Goal: Task Accomplishment & Management: Manage account settings

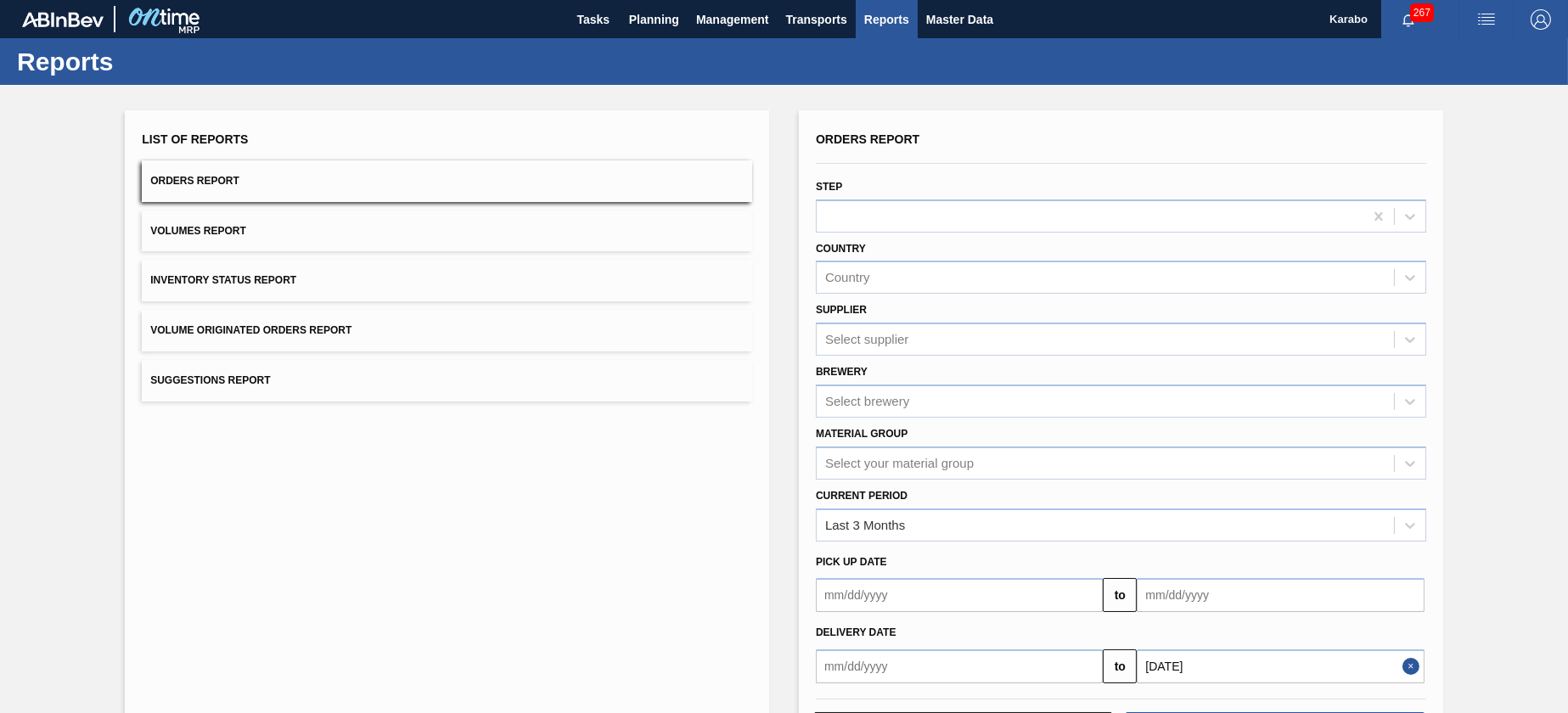
scroll to position [71, 0]
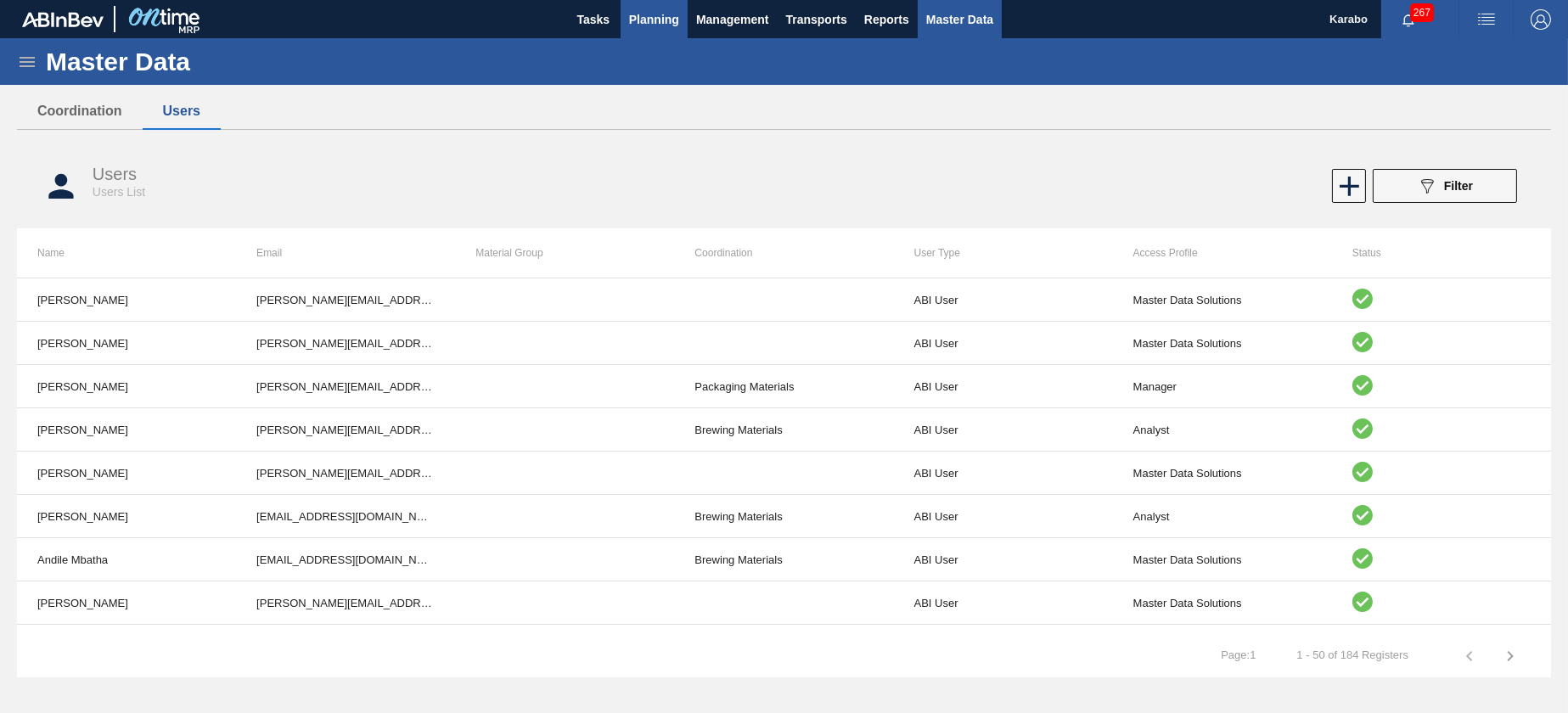
click at [651, 27] on span "Planning" at bounding box center [654, 20] width 50 height 21
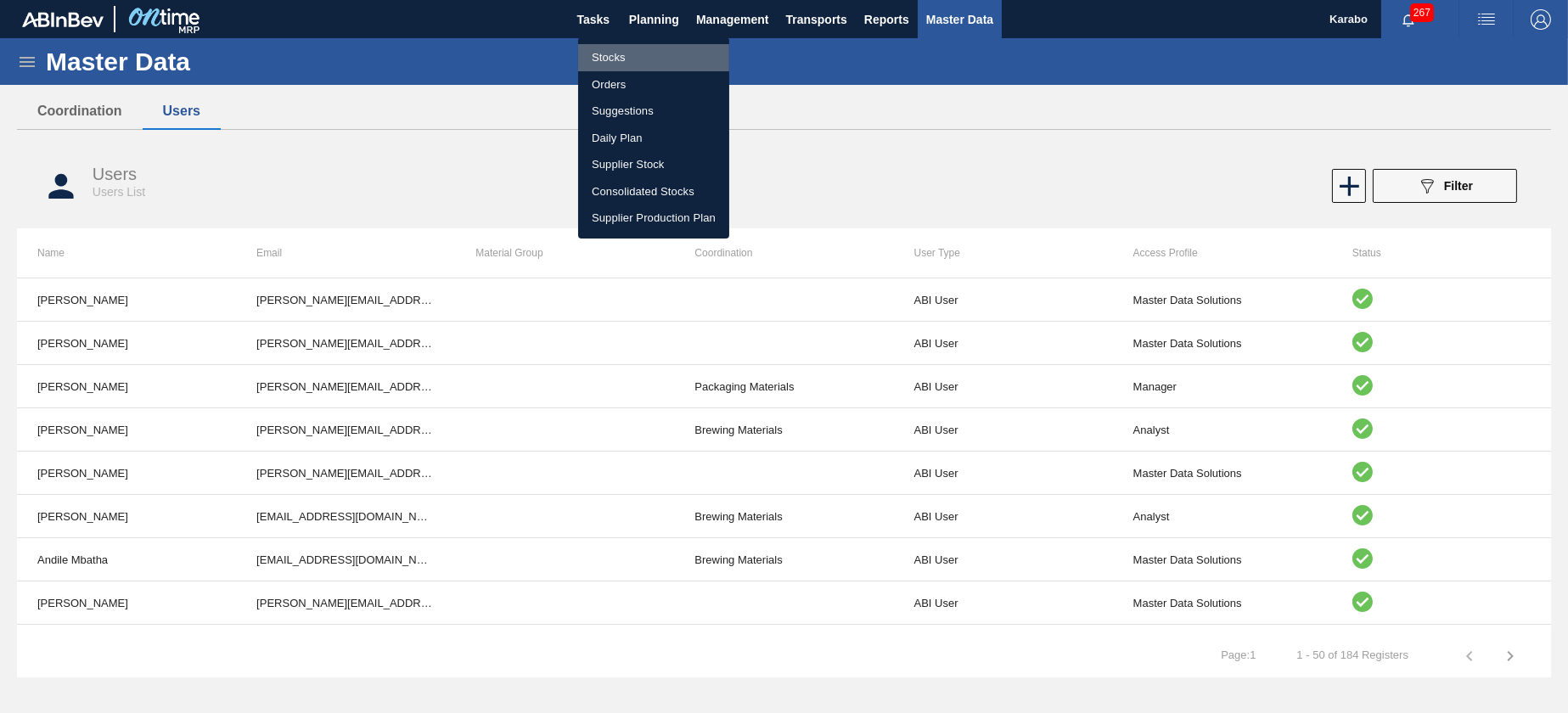
drag, startPoint x: 636, startPoint y: 59, endPoint x: 1369, endPoint y: 253, distance: 758.2
click at [636, 59] on li "Stocks" at bounding box center [653, 57] width 151 height 27
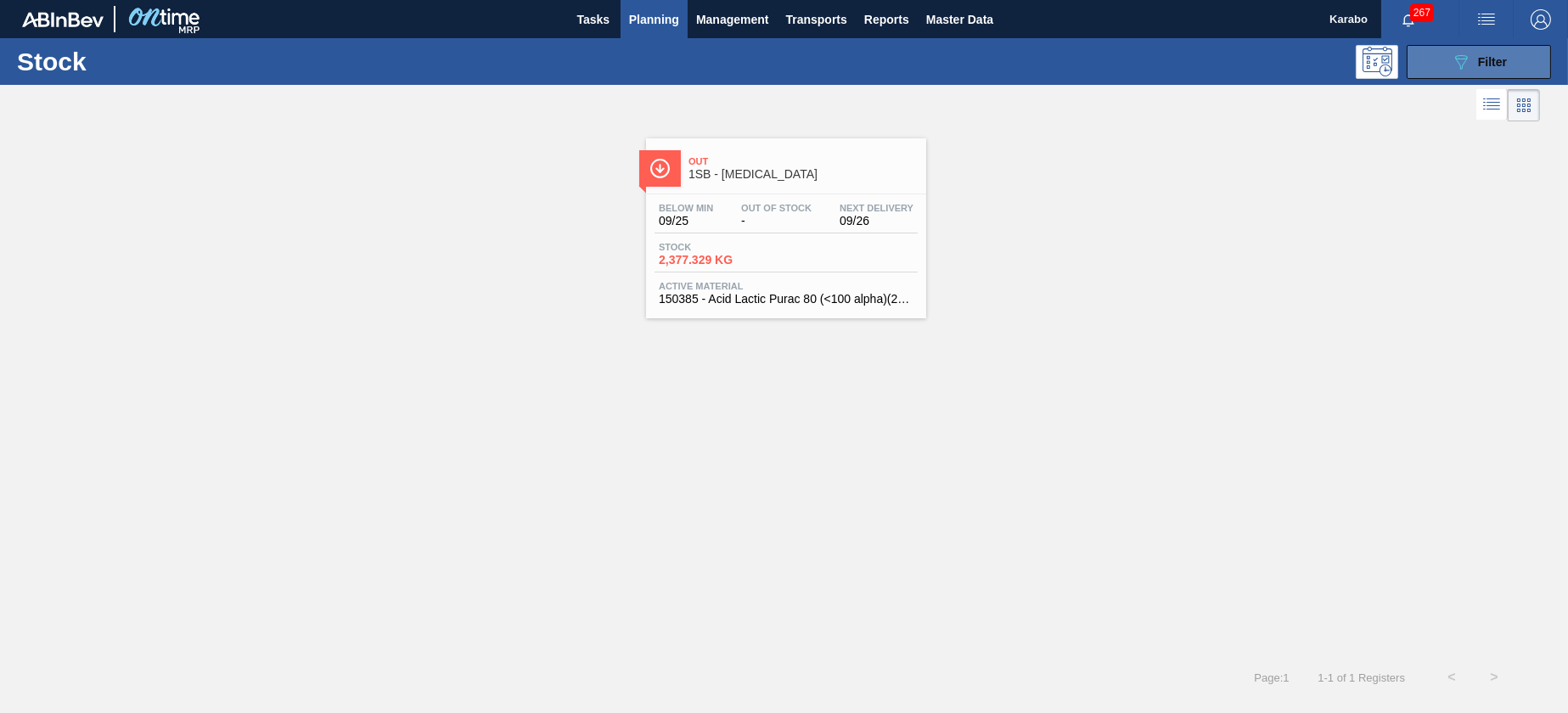
click at [1438, 73] on button "089F7B8B-B2A5-4AFE-B5C0-19BA573D28AC Filter" at bounding box center [1479, 62] width 144 height 34
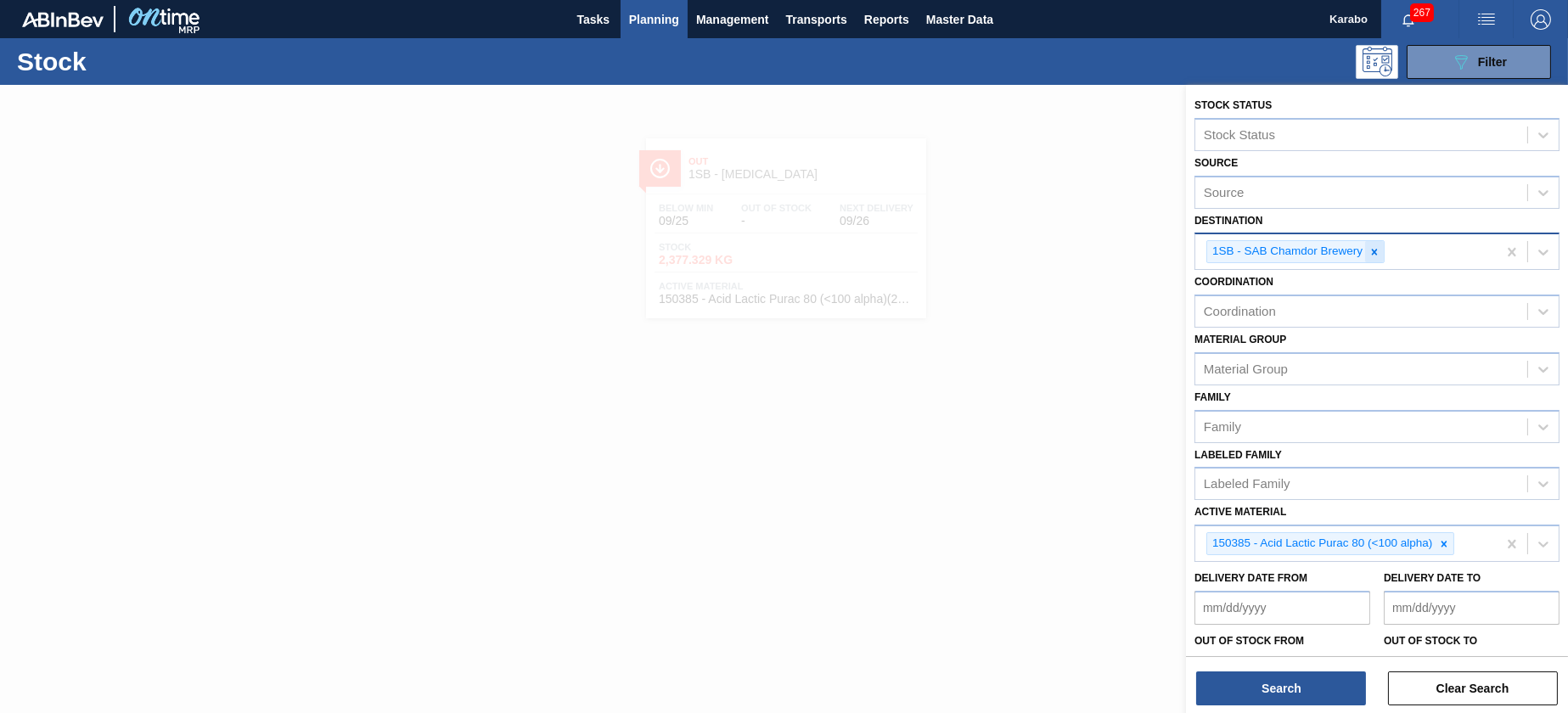
click at [1372, 249] on icon at bounding box center [1374, 252] width 6 height 6
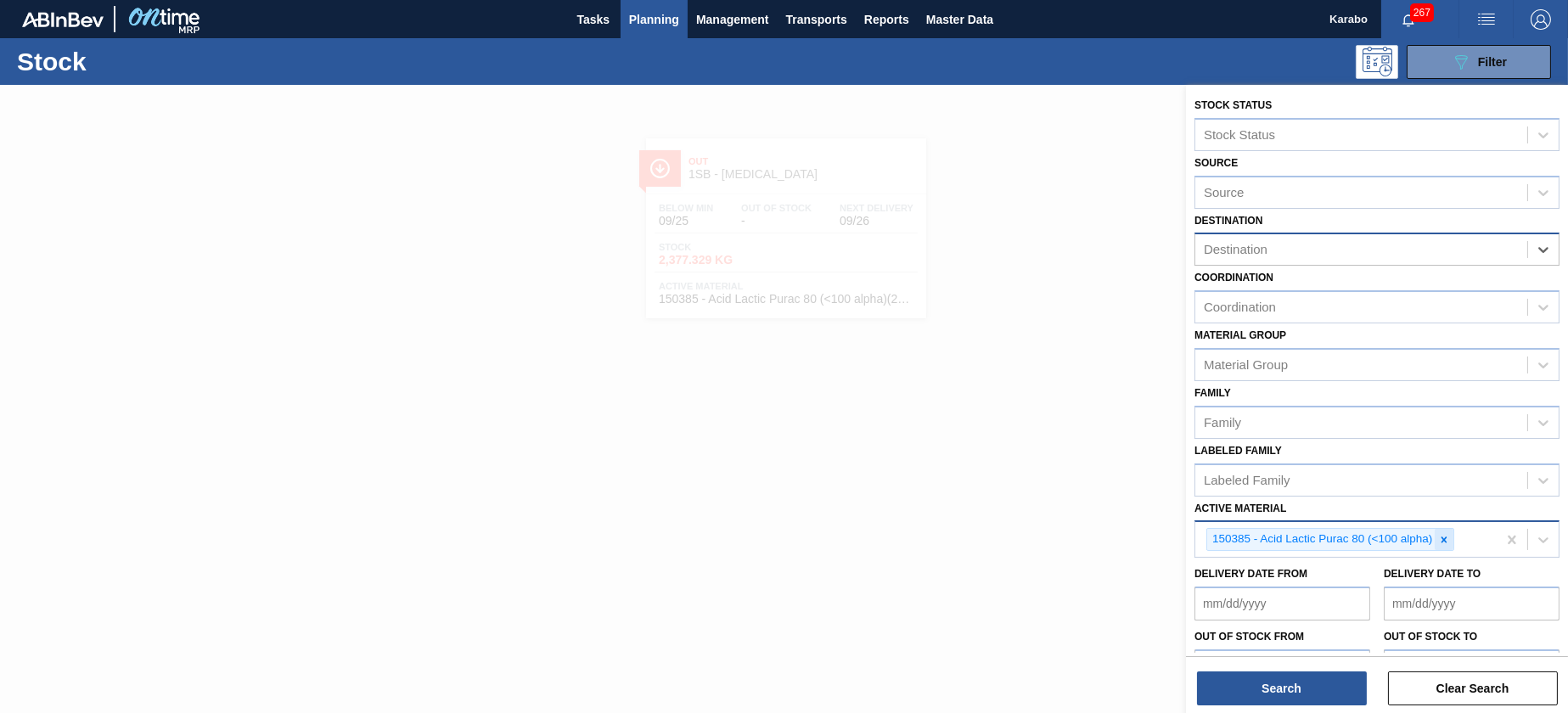
click at [1443, 539] on icon at bounding box center [1444, 539] width 6 height 6
click at [1408, 539] on div "Active Material" at bounding box center [1361, 538] width 332 height 24
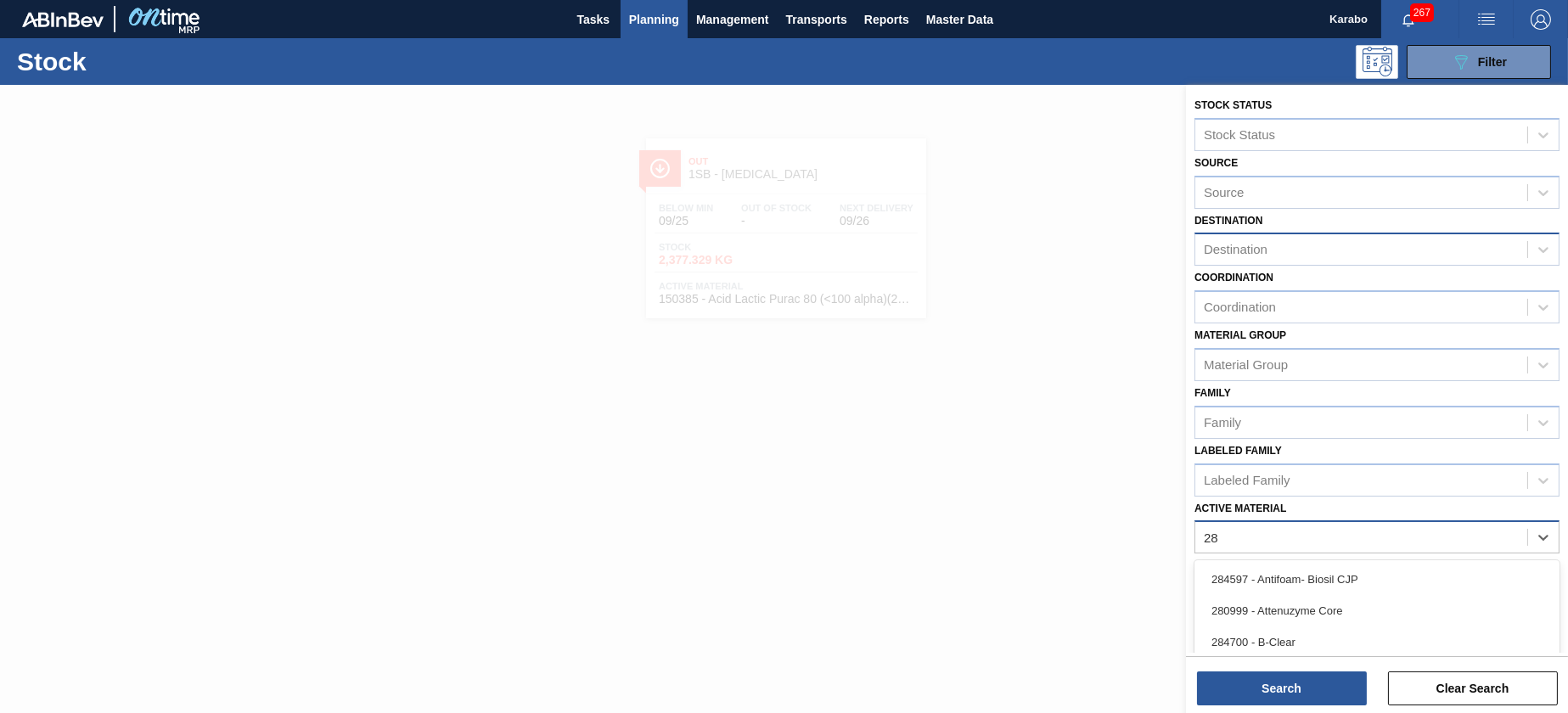
type Material "284"
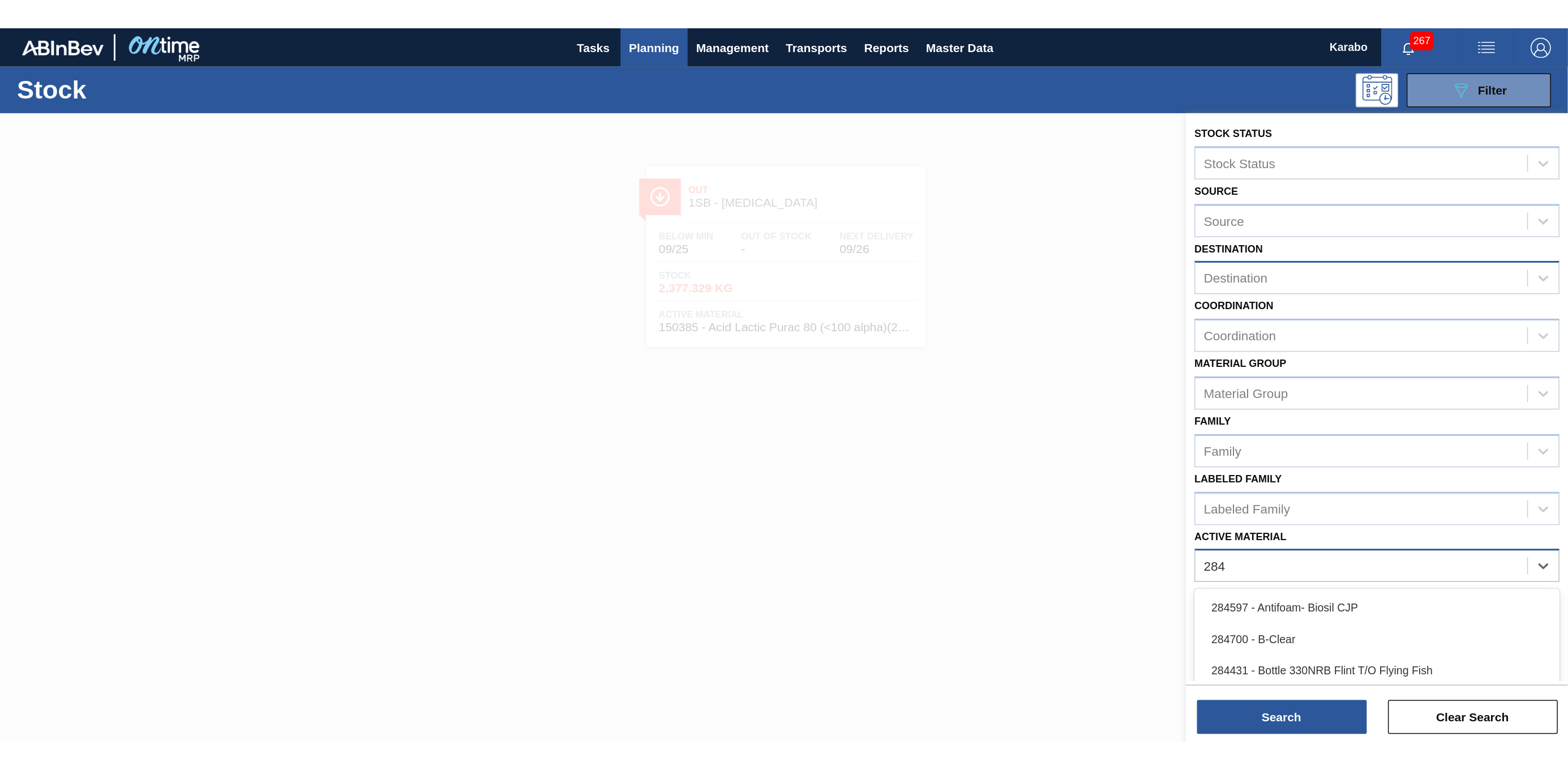
scroll to position [64, 0]
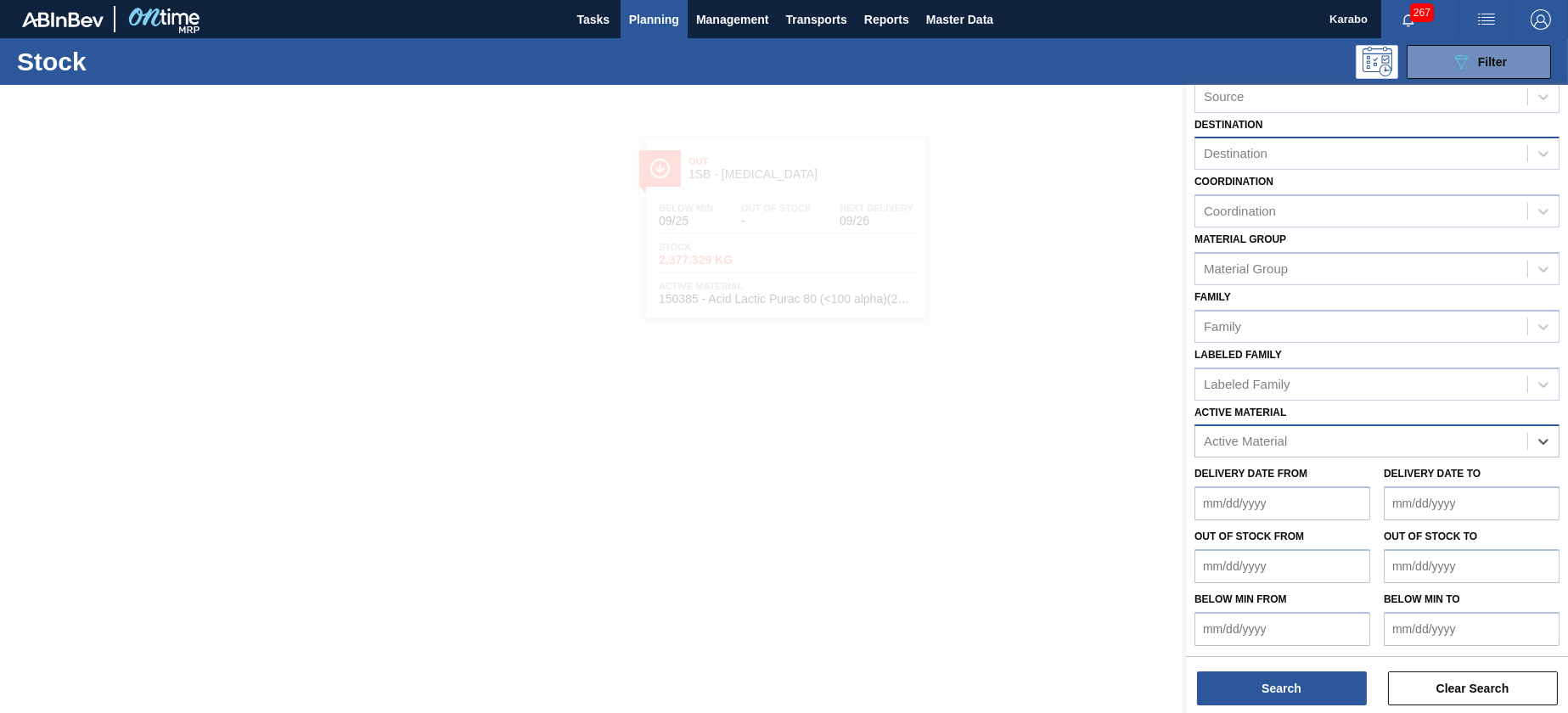
click at [1293, 440] on div "Active Material" at bounding box center [1361, 442] width 332 height 24
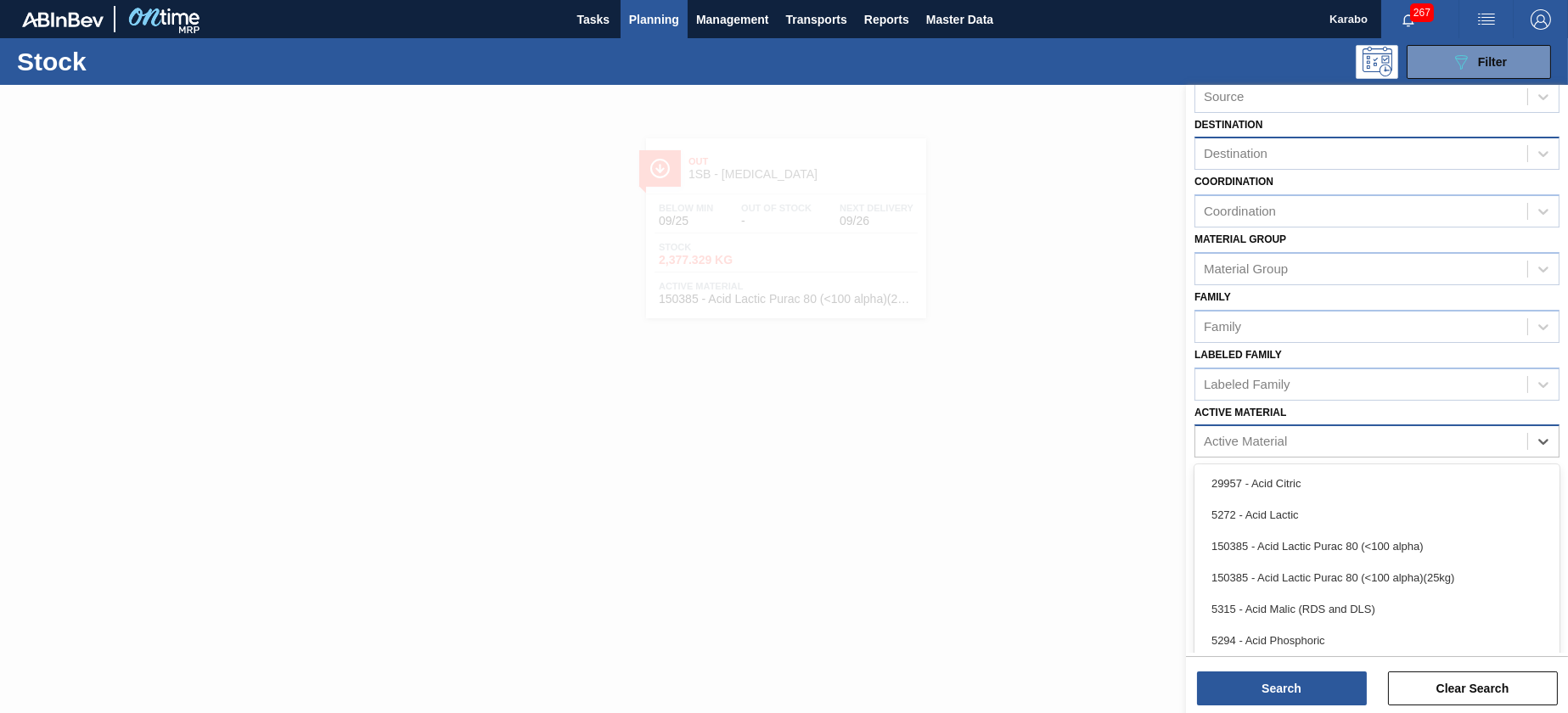
click at [1302, 440] on div "Active Material" at bounding box center [1361, 442] width 332 height 24
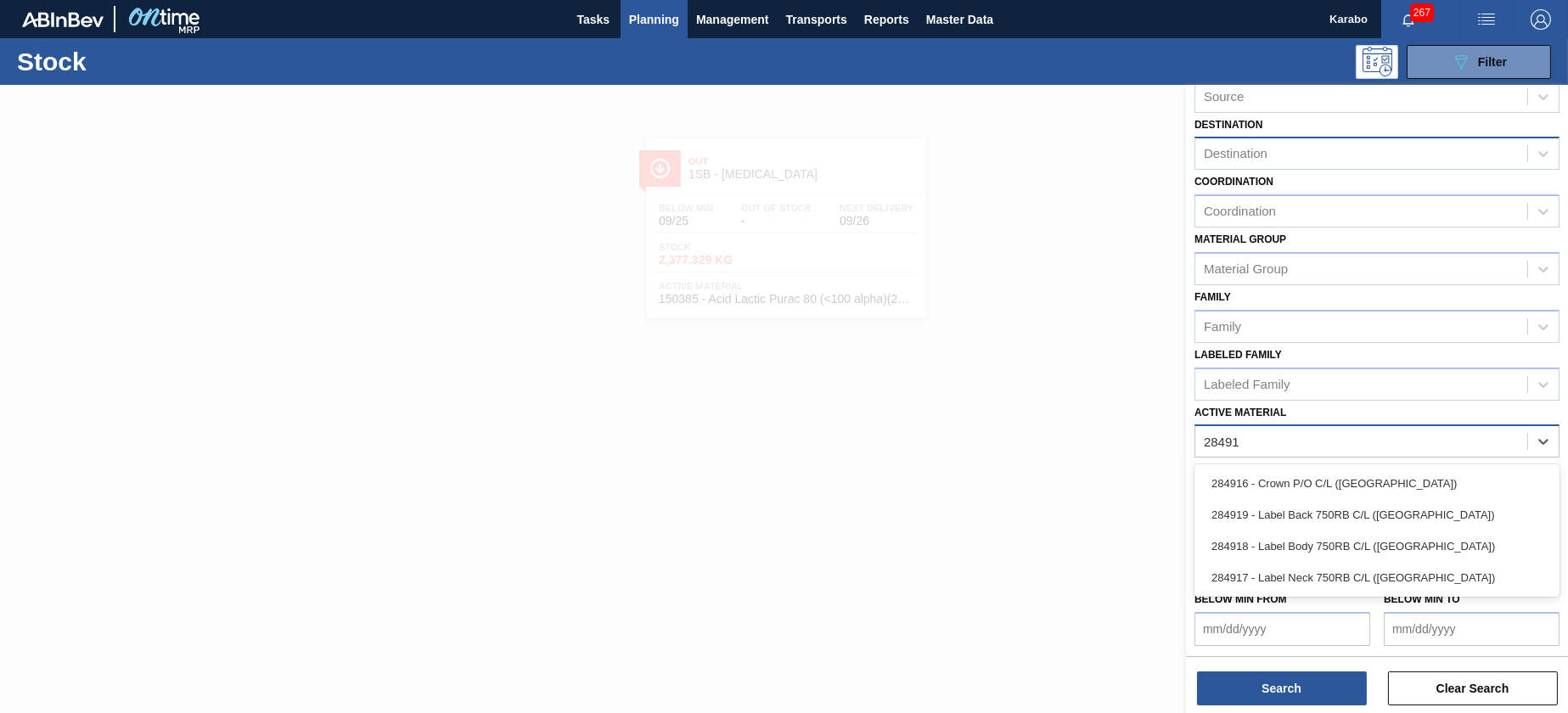
type Material "284917"
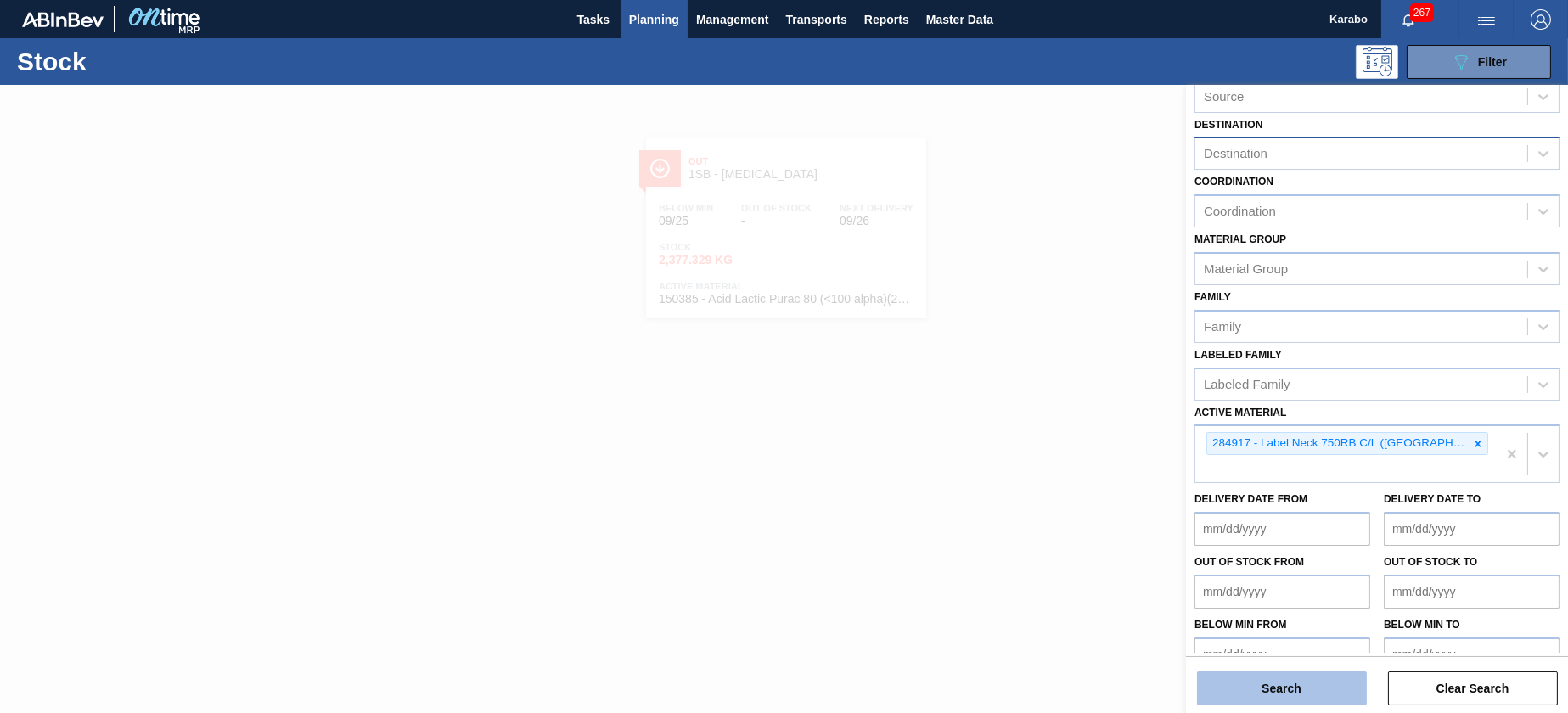
click at [1259, 673] on button "Search" at bounding box center [1282, 688] width 170 height 34
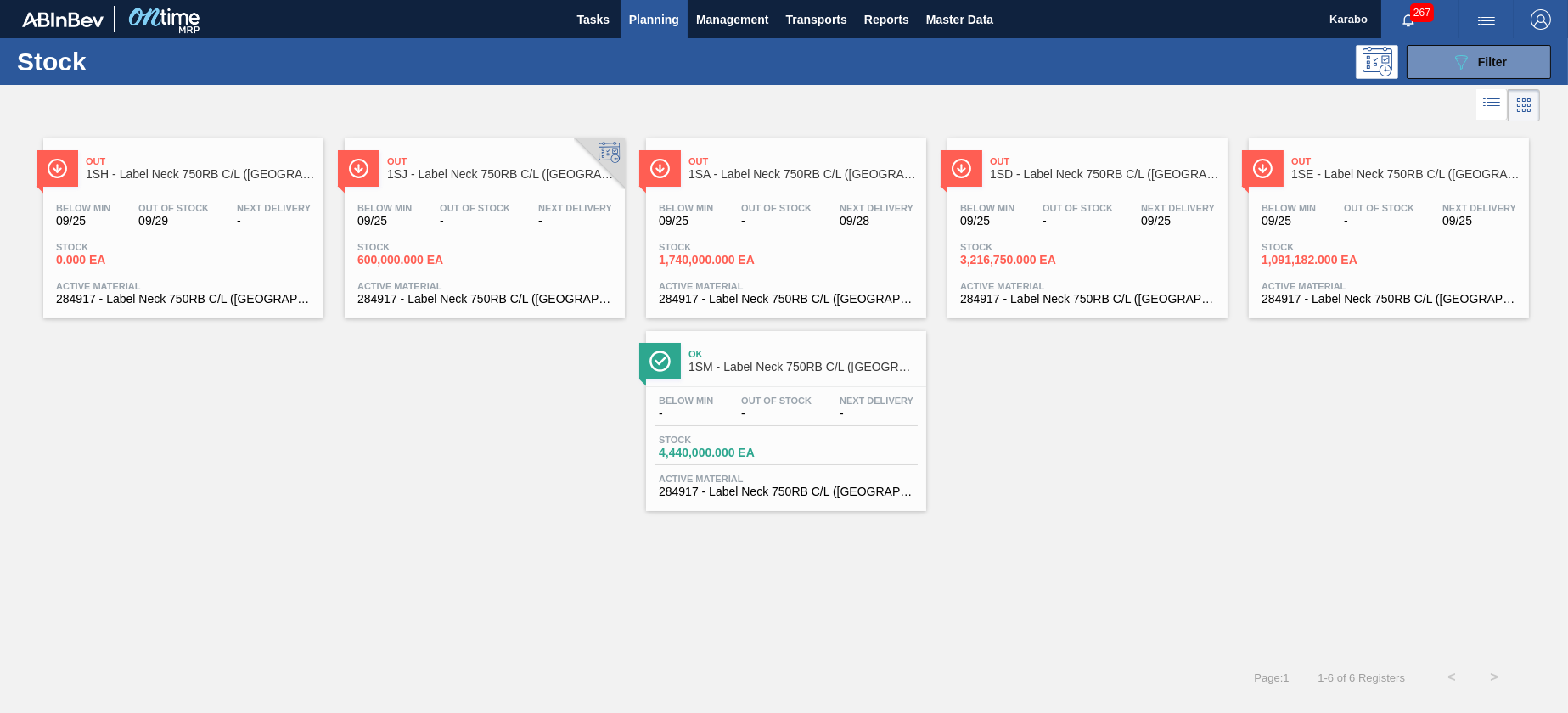
click at [545, 254] on div "Stock 600,000.000 EA" at bounding box center [485, 257] width 263 height 31
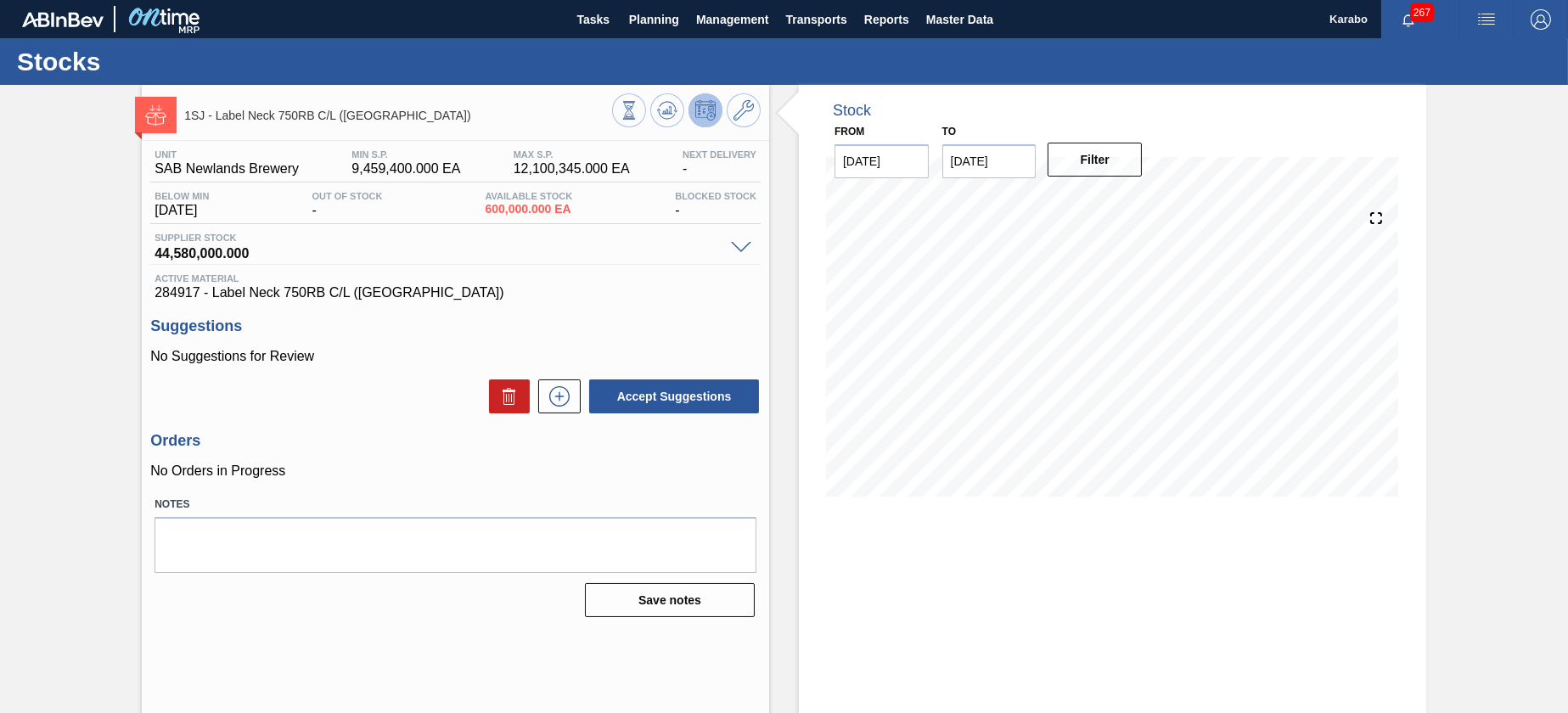
click at [791, 341] on div "Stock From [DATE] to [DATE] Filter" at bounding box center [1097, 407] width 657 height 645
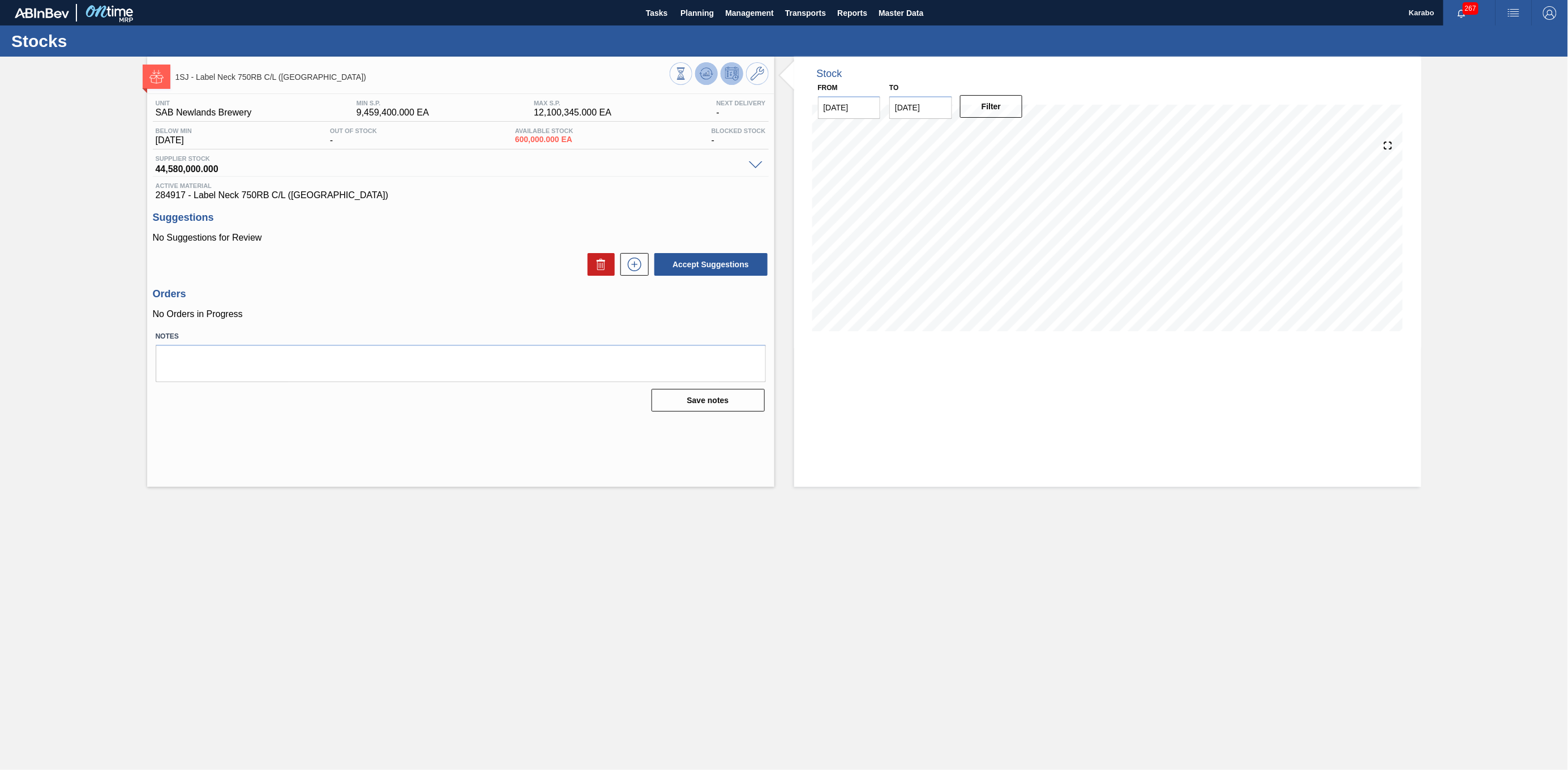
click at [711, 72] on icon at bounding box center [706, 73] width 14 height 14
drag, startPoint x: 607, startPoint y: 112, endPoint x: 488, endPoint y: 124, distance: 119.6
click at [488, 124] on div "Unit SAB Newlands Brewery MIN S.P. 9,459,400.000 EA MAX S.P. 12,100,345.000 EA …" at bounding box center [461, 150] width 616 height 101
click at [613, 121] on div "Unit SAB Newlands Brewery MIN S.P. 9,459,400.000 EA MAX S.P. 12,100,345.000 EA …" at bounding box center [461, 111] width 616 height 22
click at [750, 77] on icon at bounding box center [757, 73] width 14 height 14
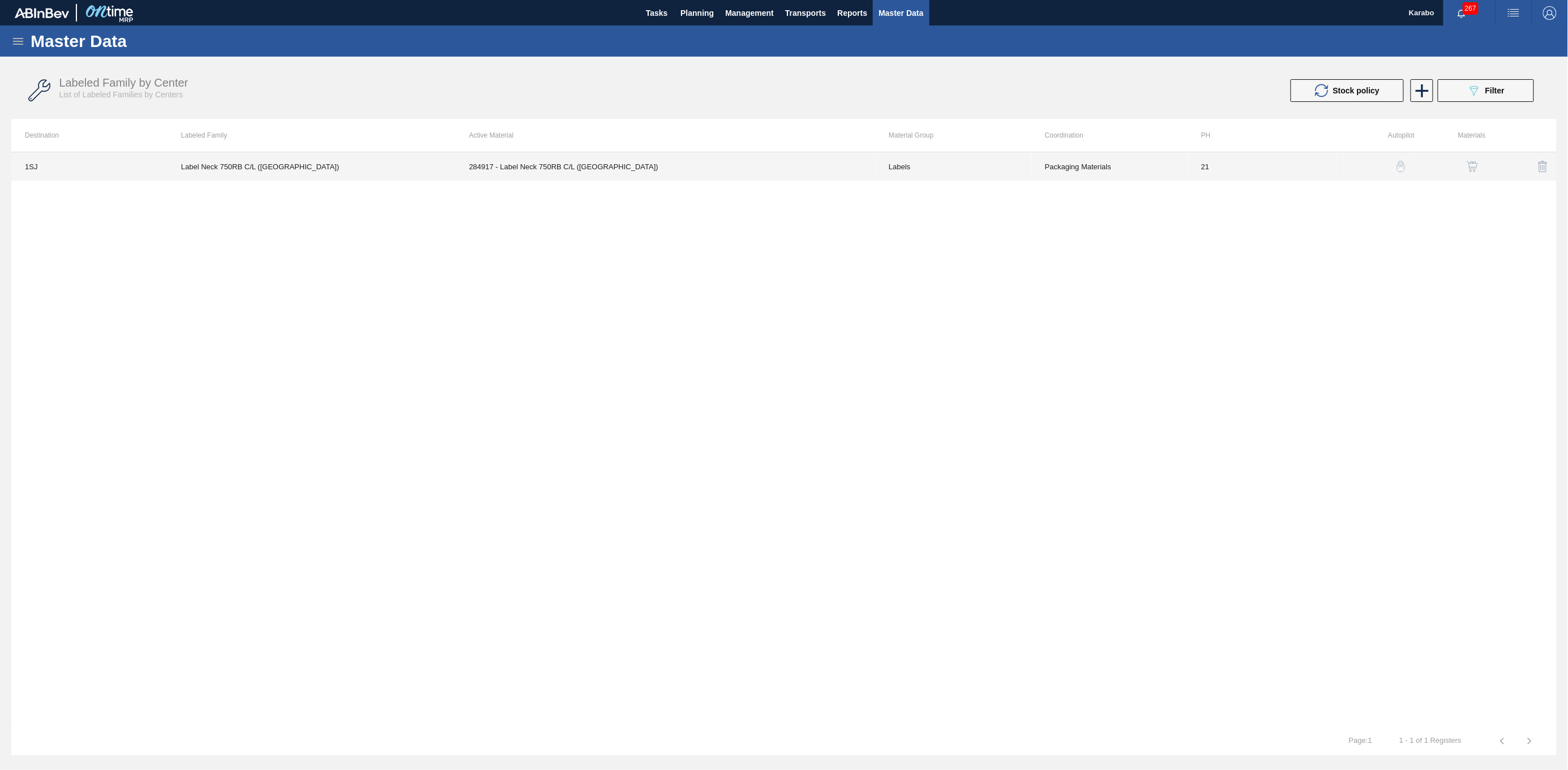
click at [601, 162] on td "284917 - Label Neck 750RB C/L ([GEOGRAPHIC_DATA])" at bounding box center [666, 167] width 420 height 29
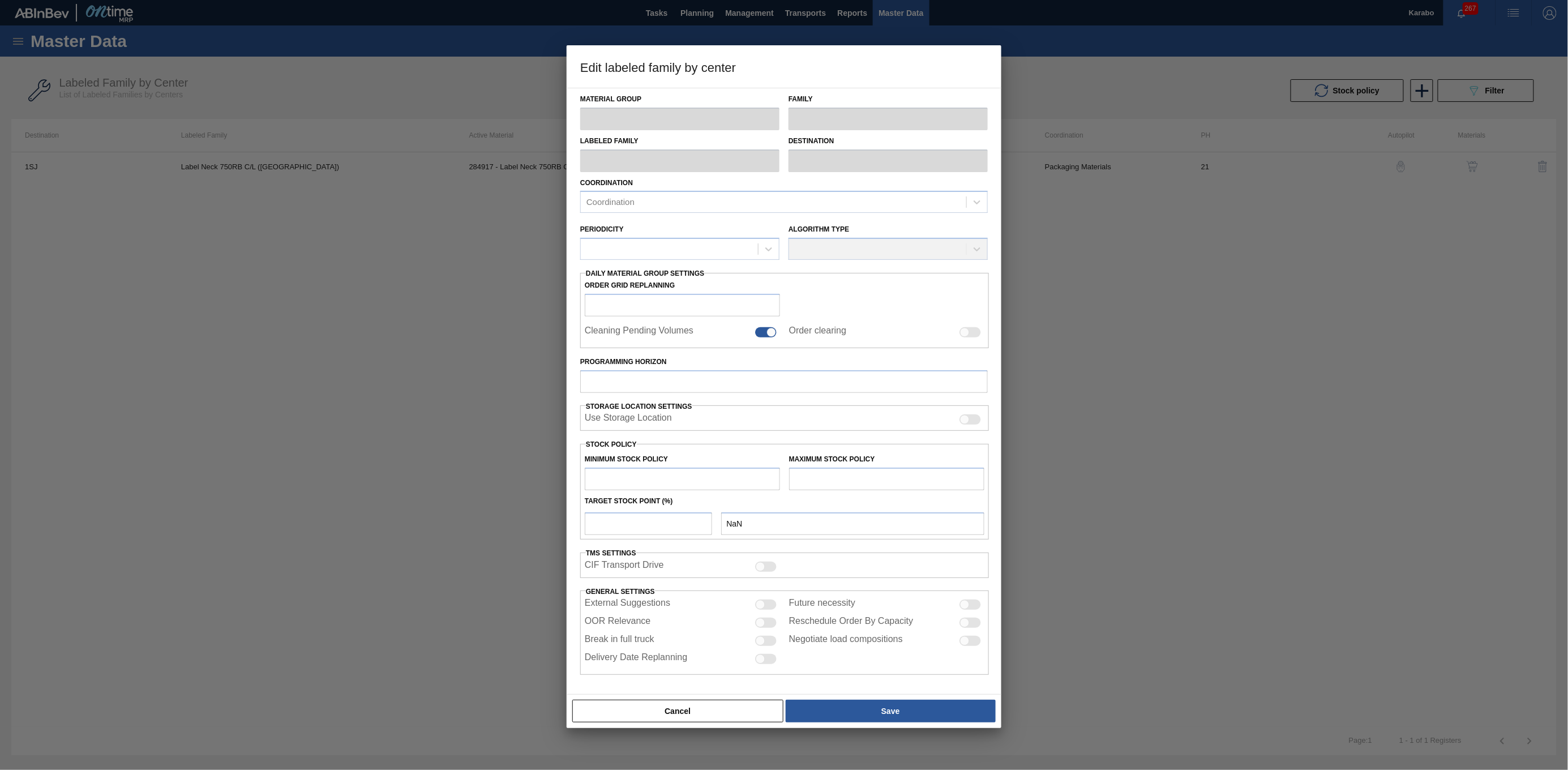
type input "Labels"
type input "750"
type input "Label Neck 750RB C/L (Hogwarts)"
type input "1SJ - SAB Newlands Brewery"
type input "21"
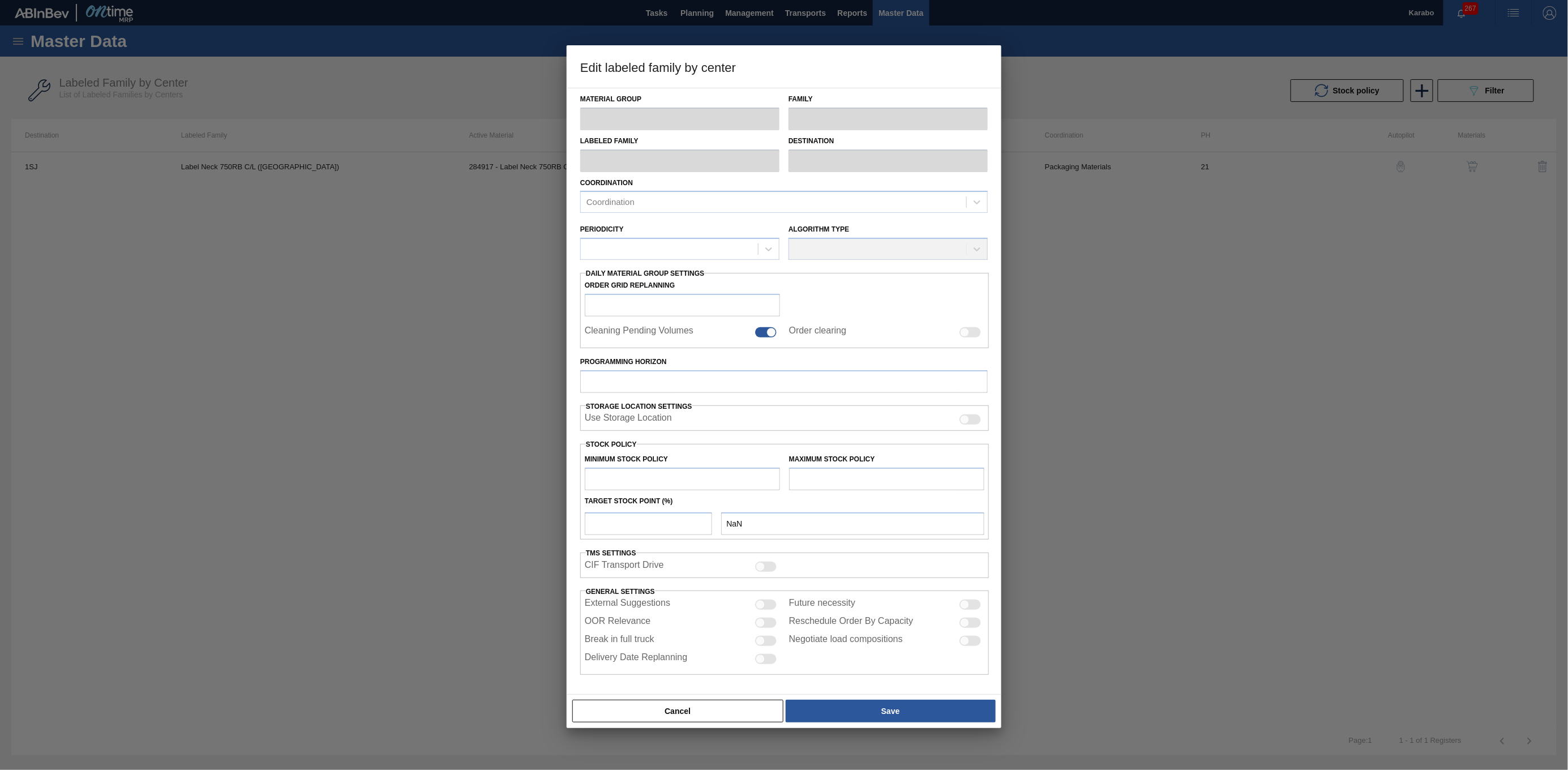
type input "9,459,400"
type input "12,100,345"
type input "100"
type input "12,100,345.000"
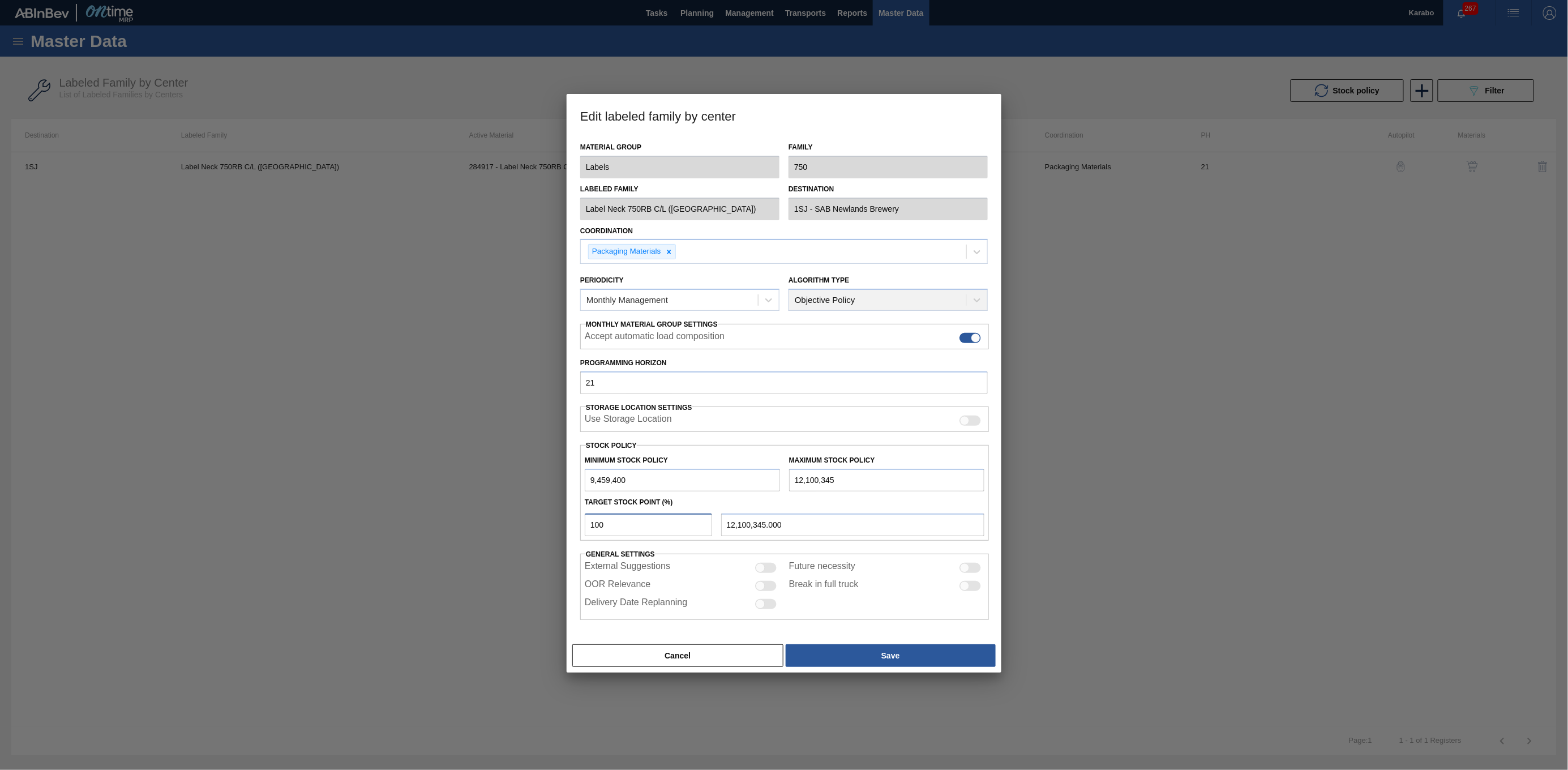
drag, startPoint x: 609, startPoint y: 522, endPoint x: 579, endPoint y: 524, distance: 30.1
click at [579, 524] on div "Material Group Labels Family 750 Labeled Family Label Neck 750RB C/L (Hogwarts)…" at bounding box center [783, 387] width 435 height 503
click at [632, 478] on input "9,459,400" at bounding box center [683, 480] width 195 height 22
drag, startPoint x: 685, startPoint y: 659, endPoint x: 698, endPoint y: 655, distance: 13.6
click at [689, 661] on button "Cancel" at bounding box center [678, 656] width 211 height 22
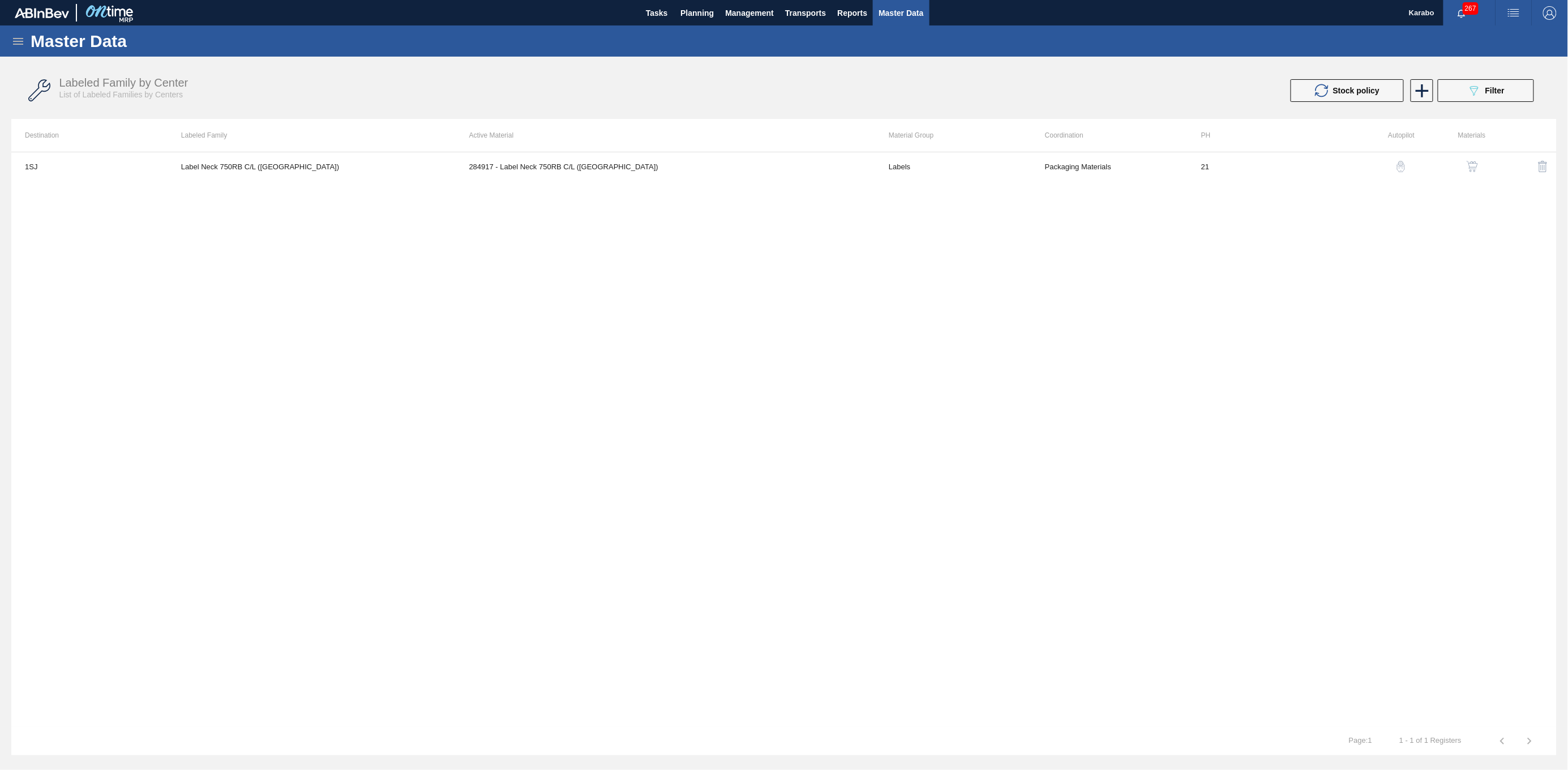
click at [1465, 160] on button "button" at bounding box center [1472, 167] width 27 height 27
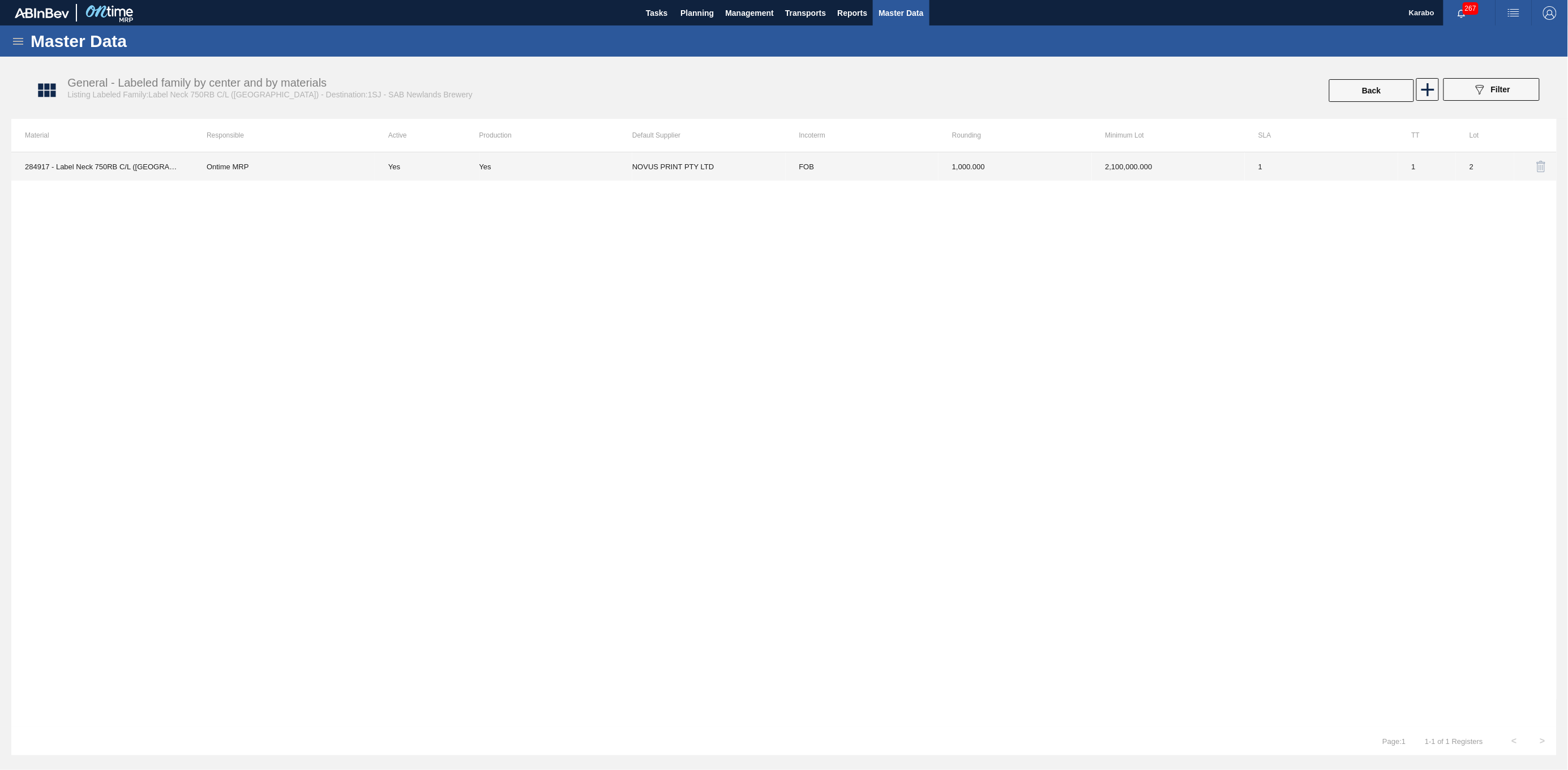
click at [1319, 164] on td "1" at bounding box center [1321, 167] width 154 height 29
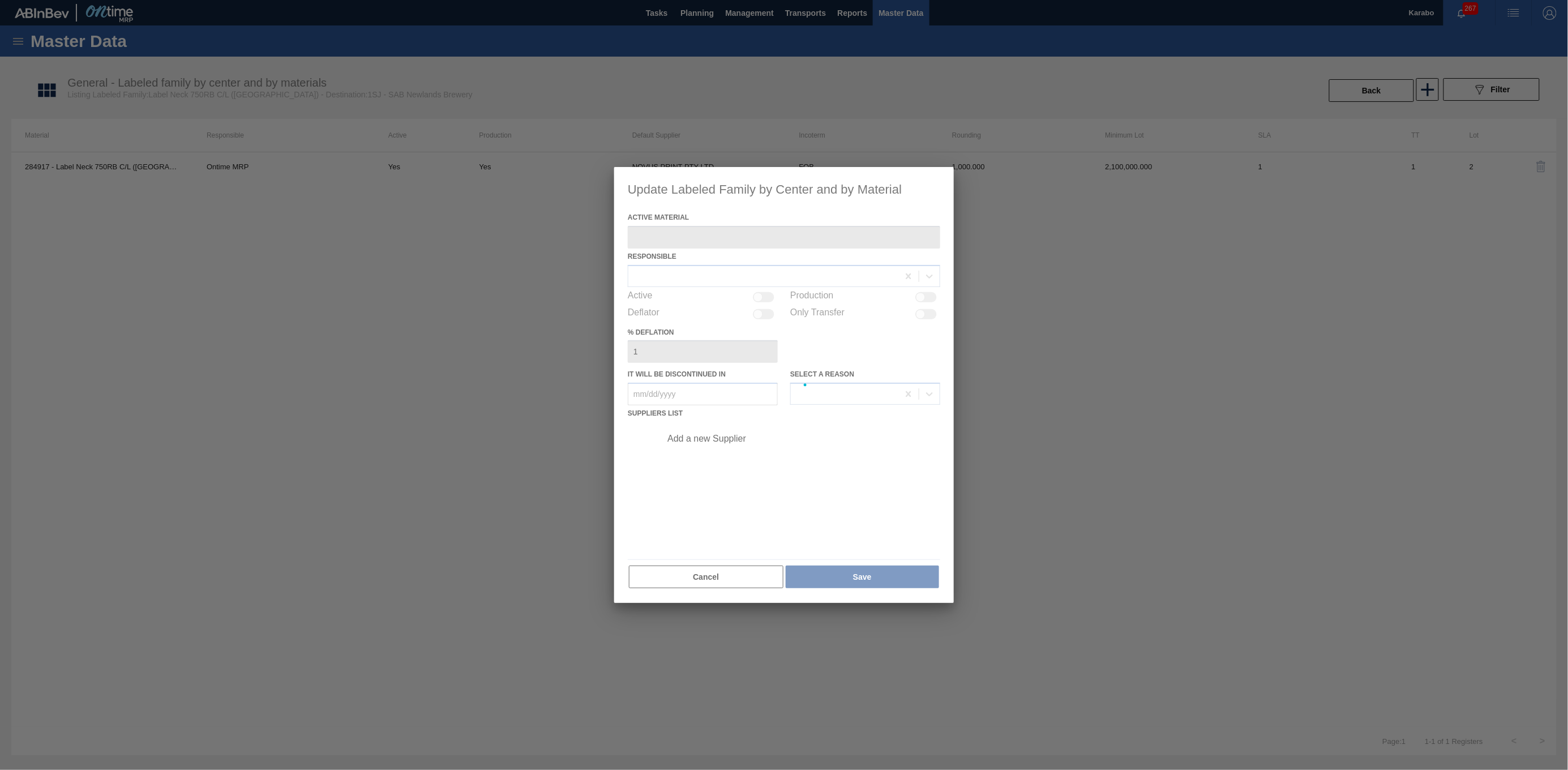
type Material "284917 - Label Neck 750RB C/L ([GEOGRAPHIC_DATA])"
checkbox input "true"
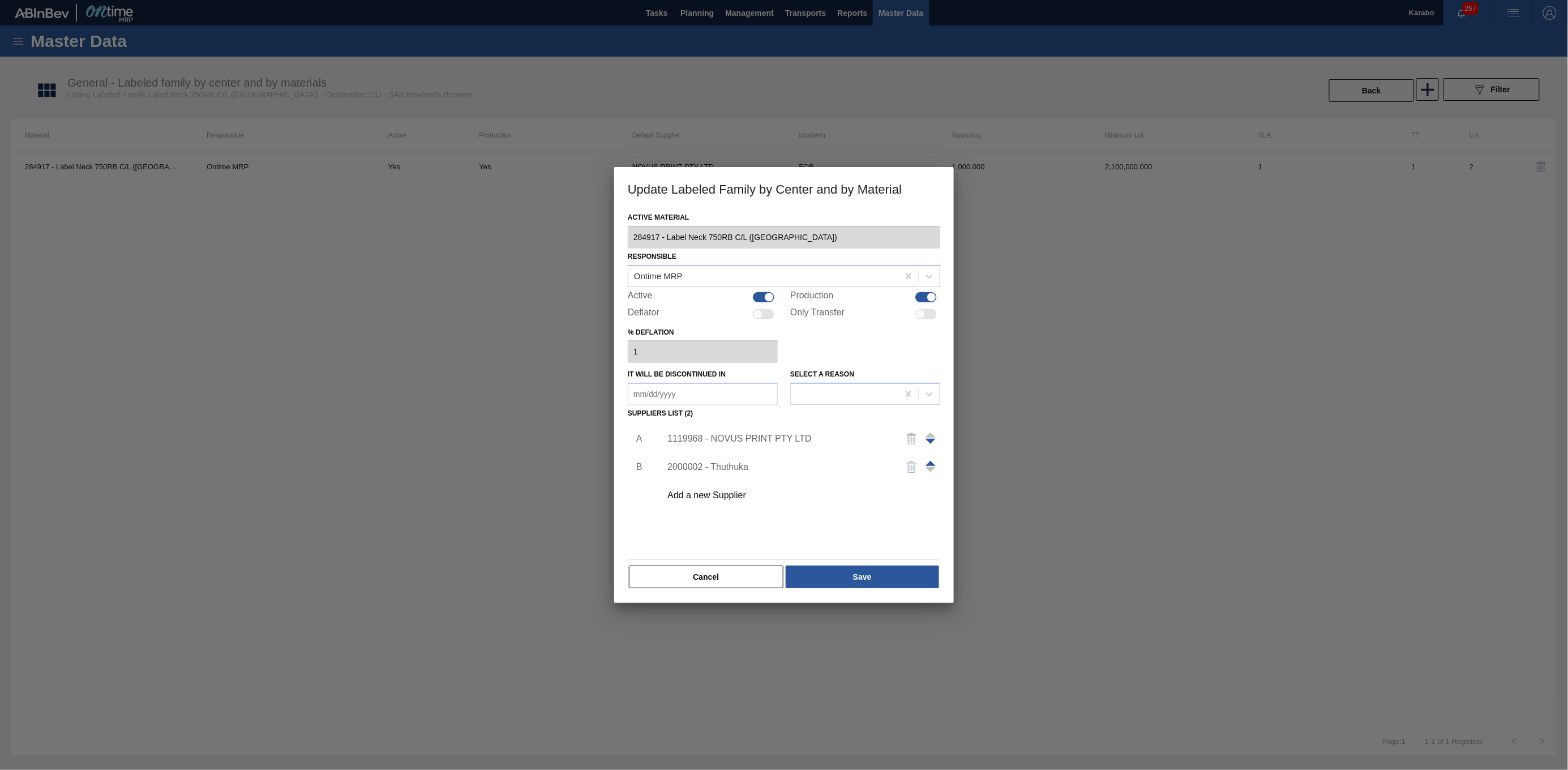
click at [767, 432] on div "1119968 - NOVUS PRINT PTY LTD" at bounding box center [798, 439] width 286 height 29
click at [767, 437] on div "1119968 - NOVUS PRINT PTY LTD" at bounding box center [778, 438] width 222 height 10
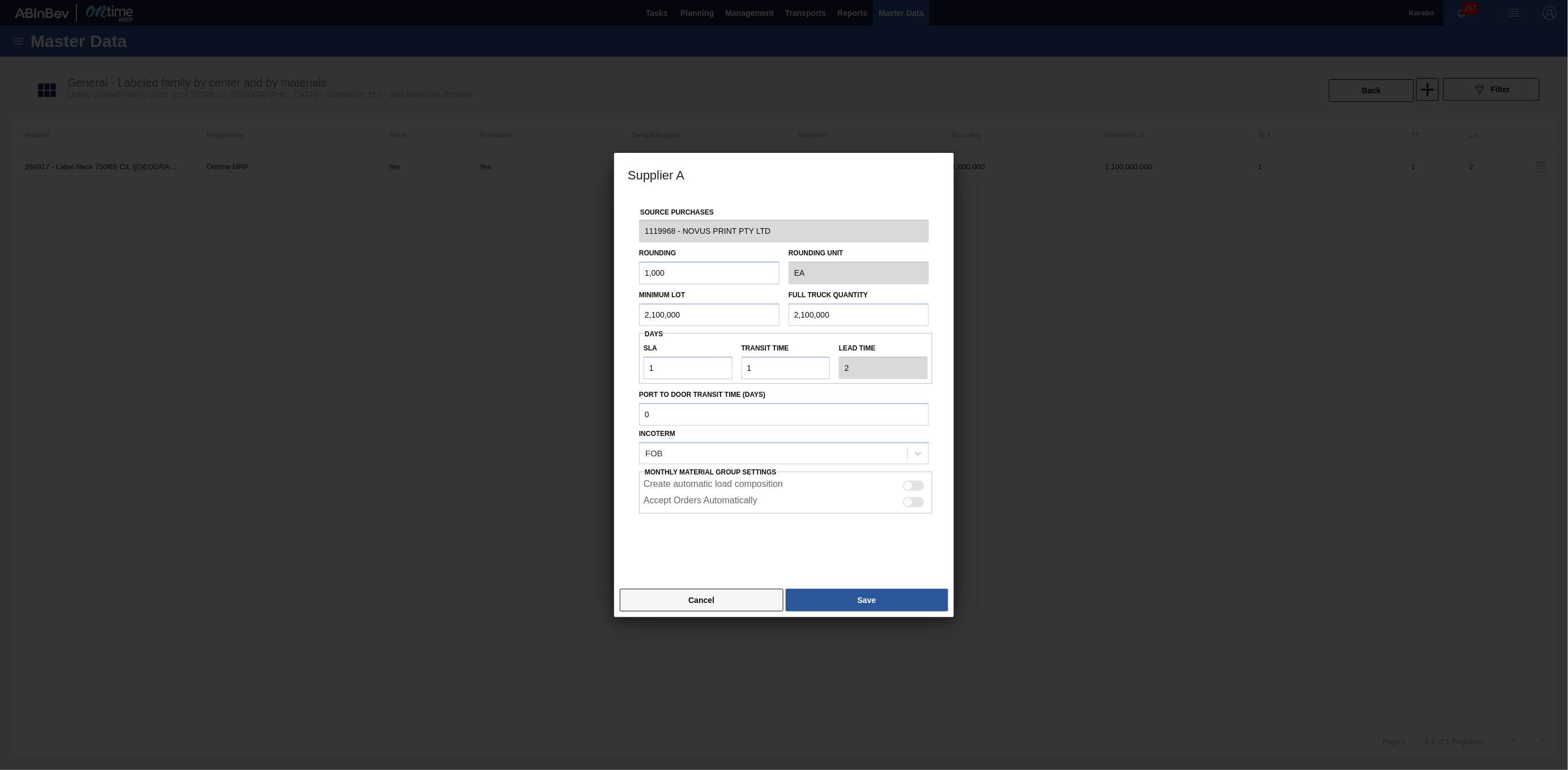
click at [731, 598] on button "Cancel" at bounding box center [701, 600] width 164 height 22
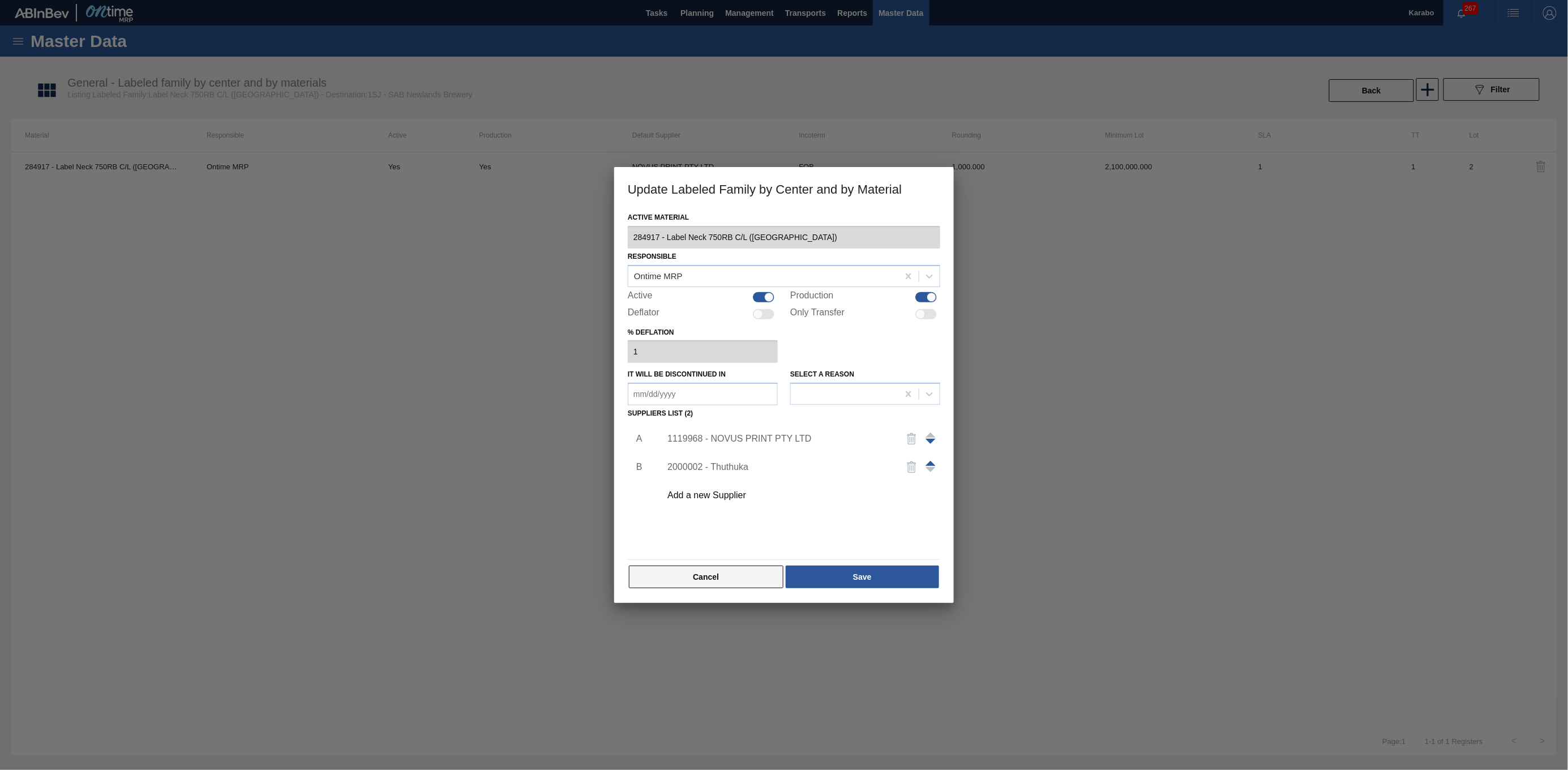
click at [693, 587] on button "Cancel" at bounding box center [706, 577] width 155 height 22
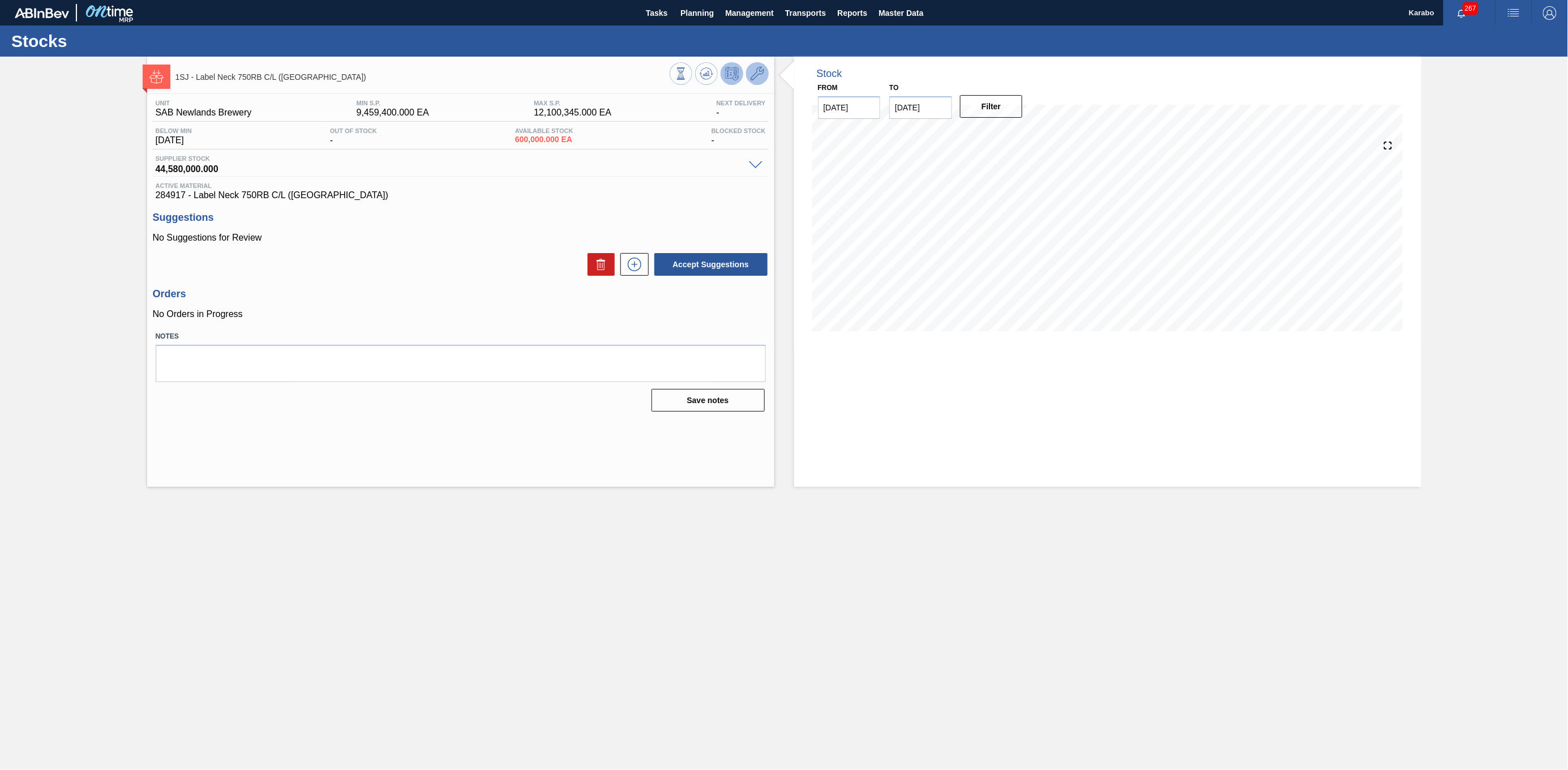
click at [752, 72] on icon at bounding box center [757, 73] width 14 height 14
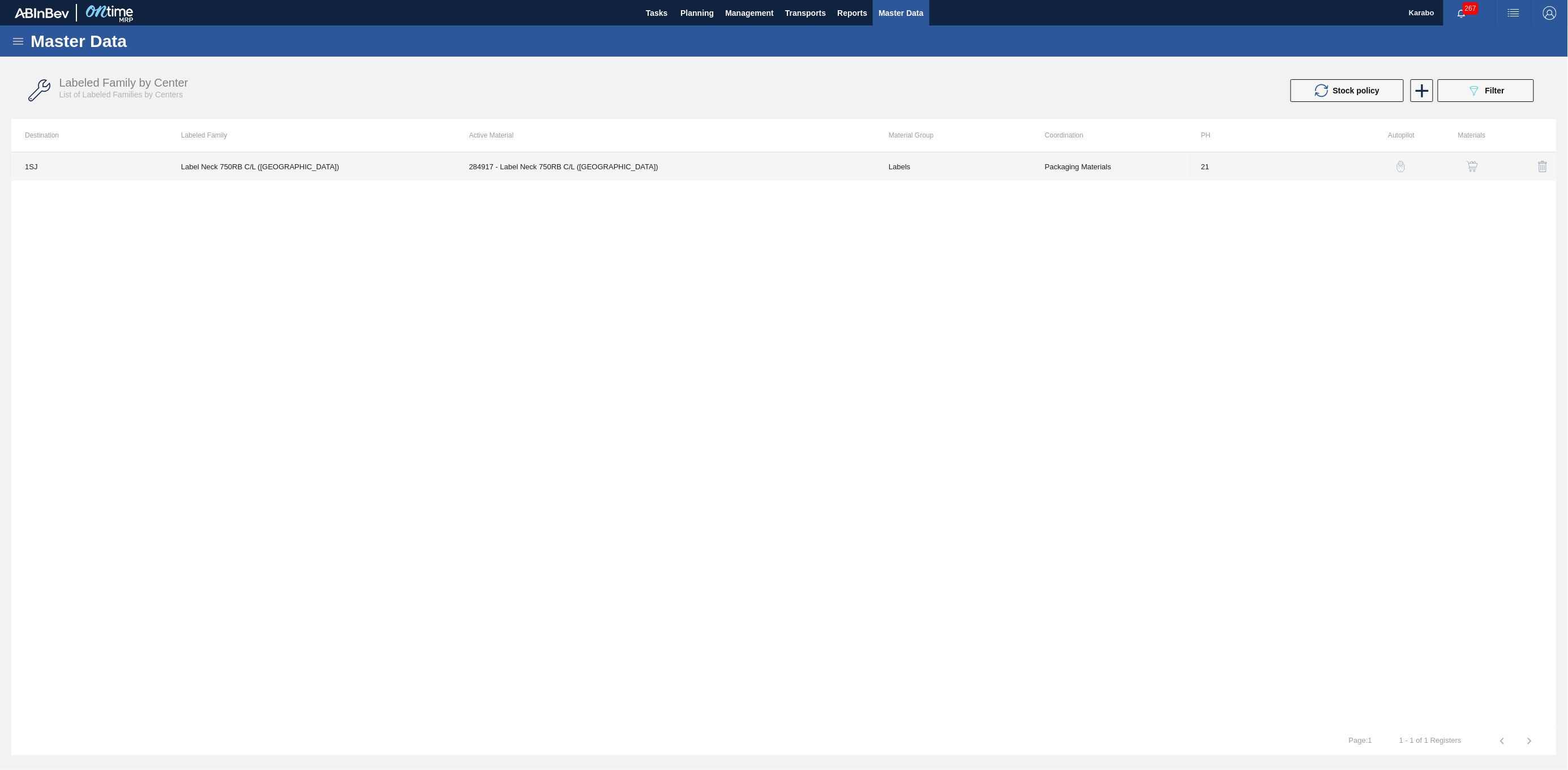
click at [743, 173] on td "284917 - Label Neck 750RB C/L ([GEOGRAPHIC_DATA])" at bounding box center [666, 167] width 420 height 29
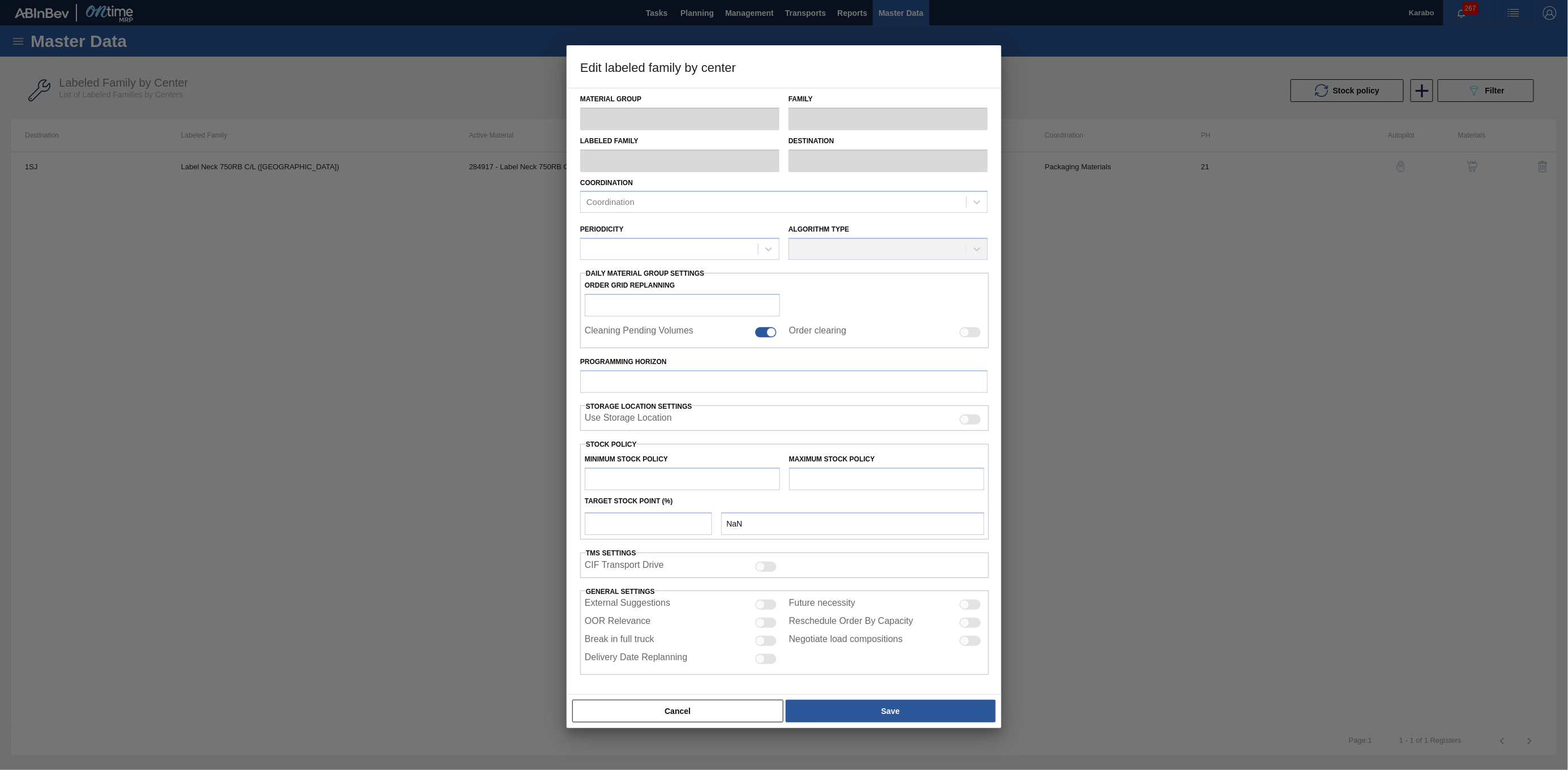
type input "Labels"
type input "750"
type input "Label Neck 750RB C/L (Hogwarts)"
type input "1SJ - SAB Newlands Brewery"
type input "21"
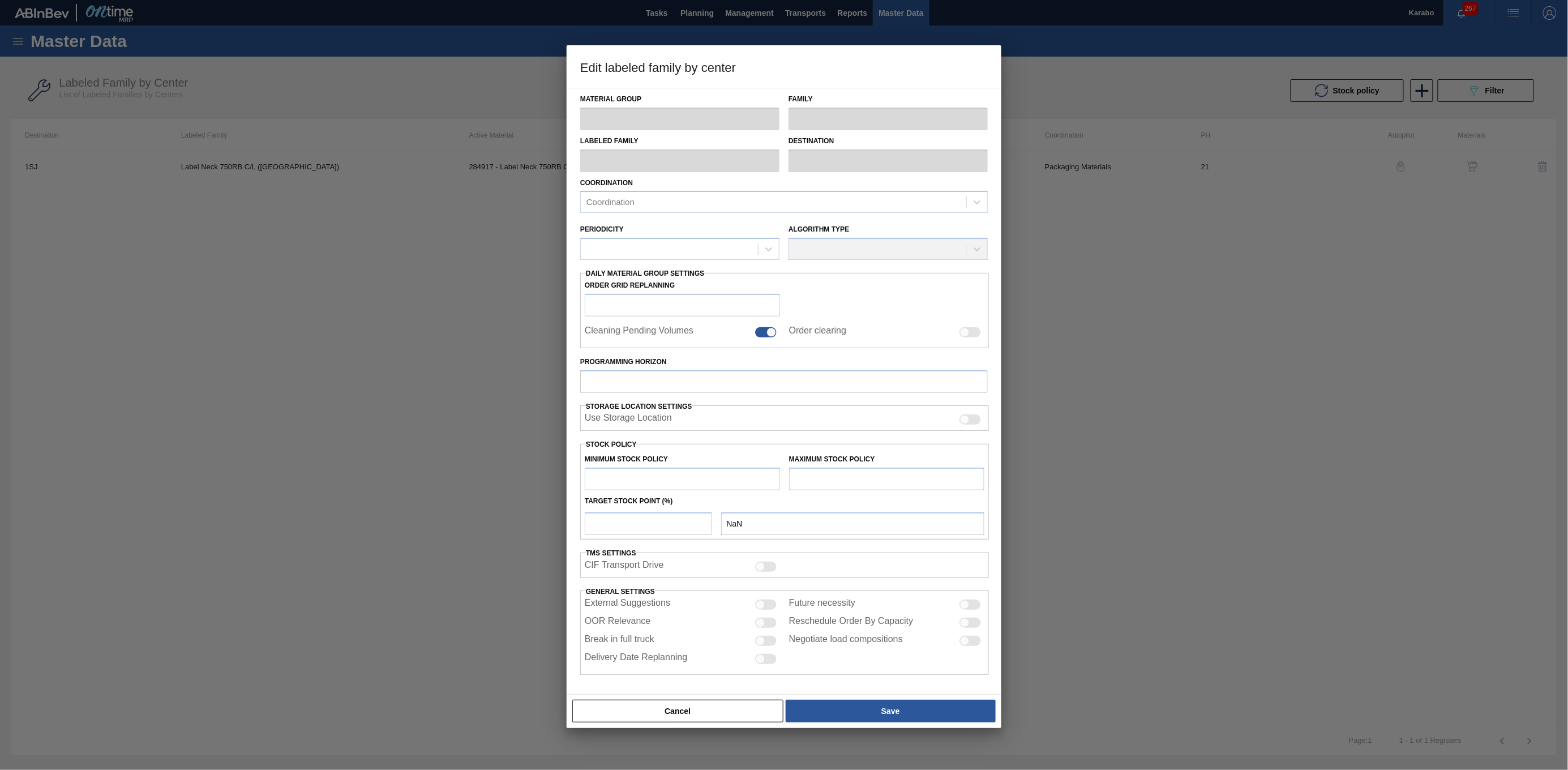
type input "9,459,400"
type input "12,100,345"
type input "100"
type input "12,100,345.000"
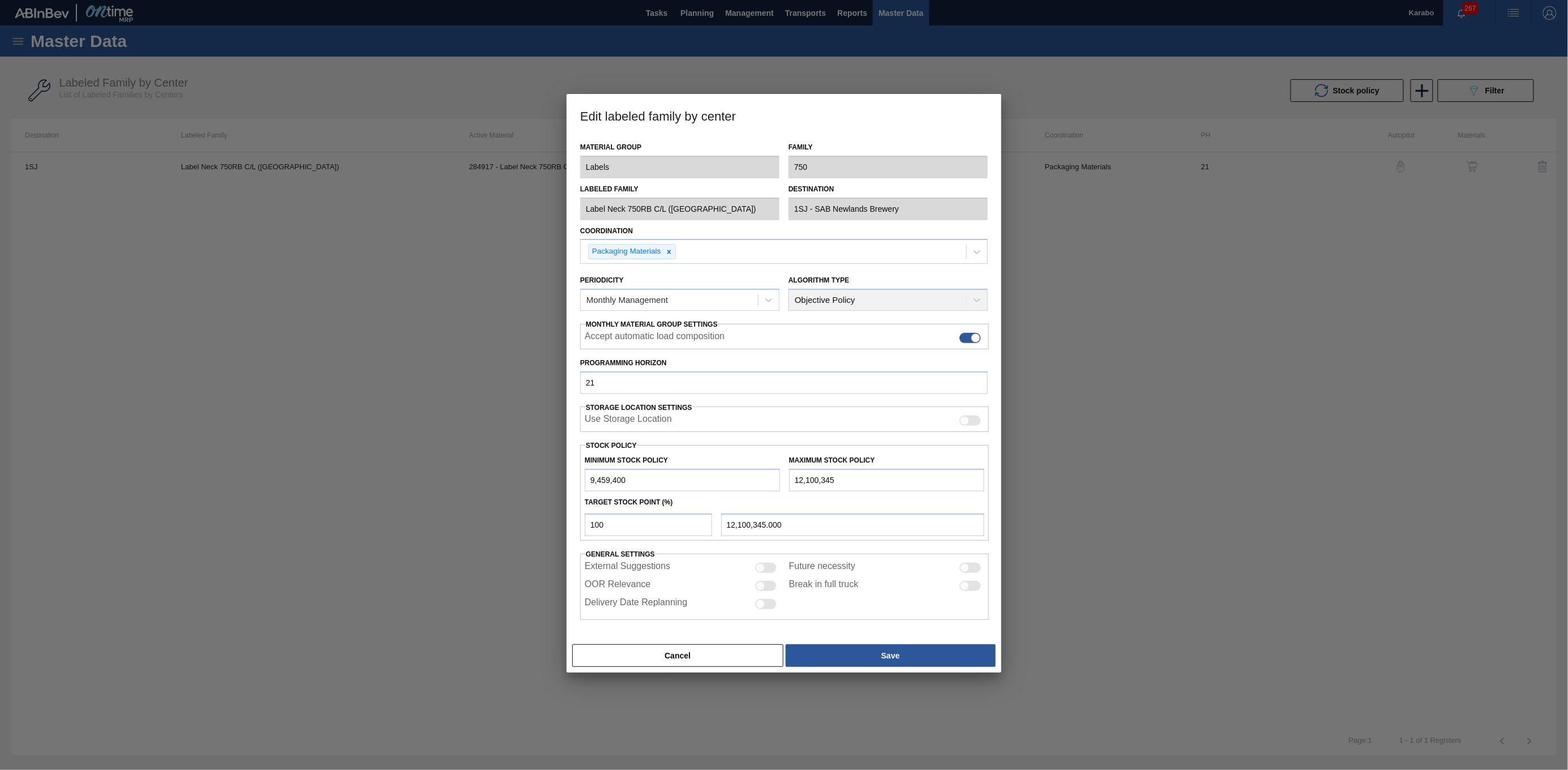
click at [593, 480] on input "9,459,400" at bounding box center [683, 480] width 195 height 22
click at [594, 483] on input "4,594,005" at bounding box center [683, 481] width 195 height 22
type input "5,594,005"
click at [800, 480] on input "12,100,345" at bounding box center [887, 481] width 195 height 22
click at [802, 480] on input "12,100,345" at bounding box center [887, 481] width 195 height 22
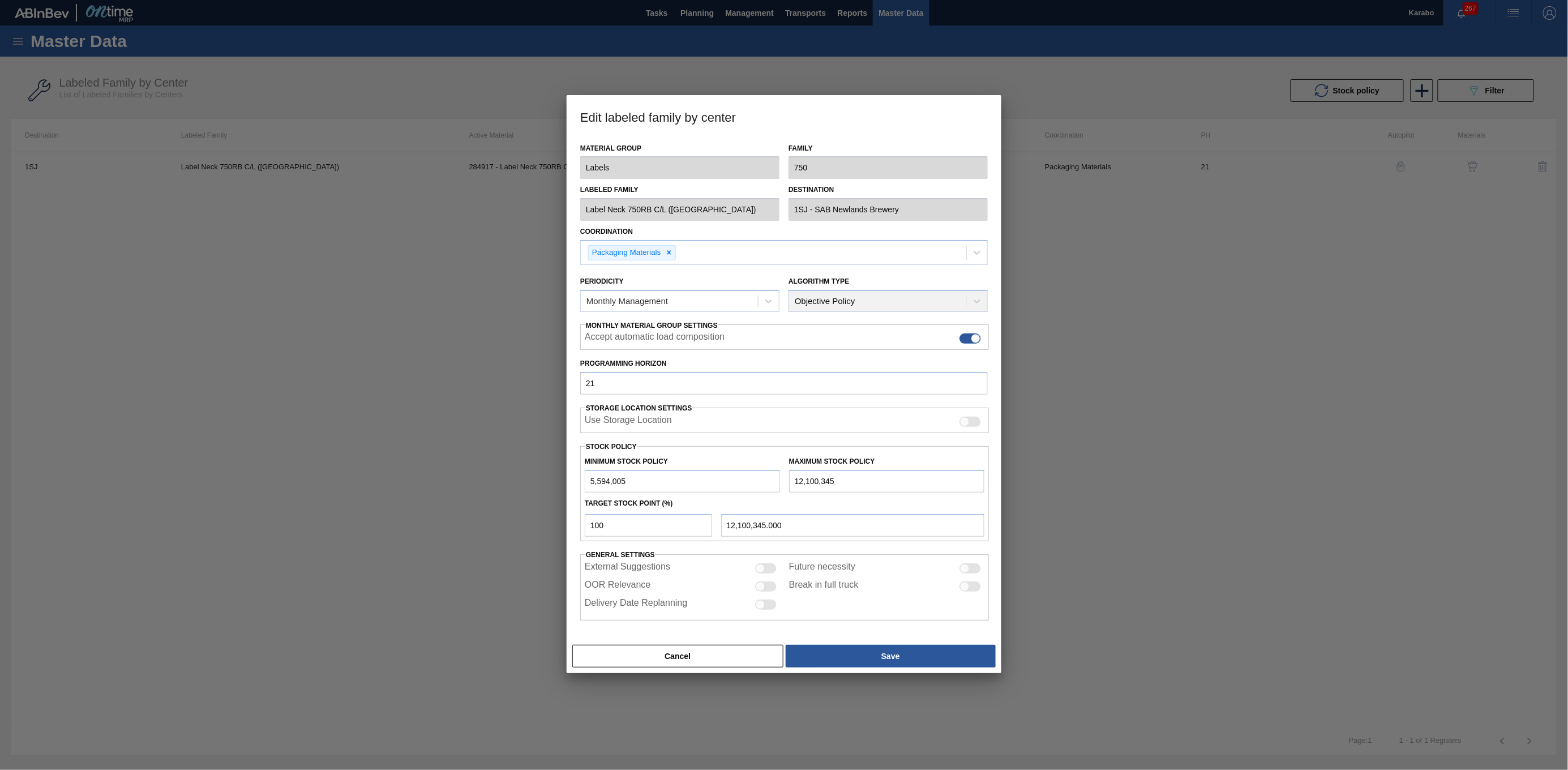
type input "1,100,345"
type input "1,100,345.000"
type input "110,034"
type input "110,034.000"
click at [796, 483] on input "110,034" at bounding box center [887, 481] width 195 height 22
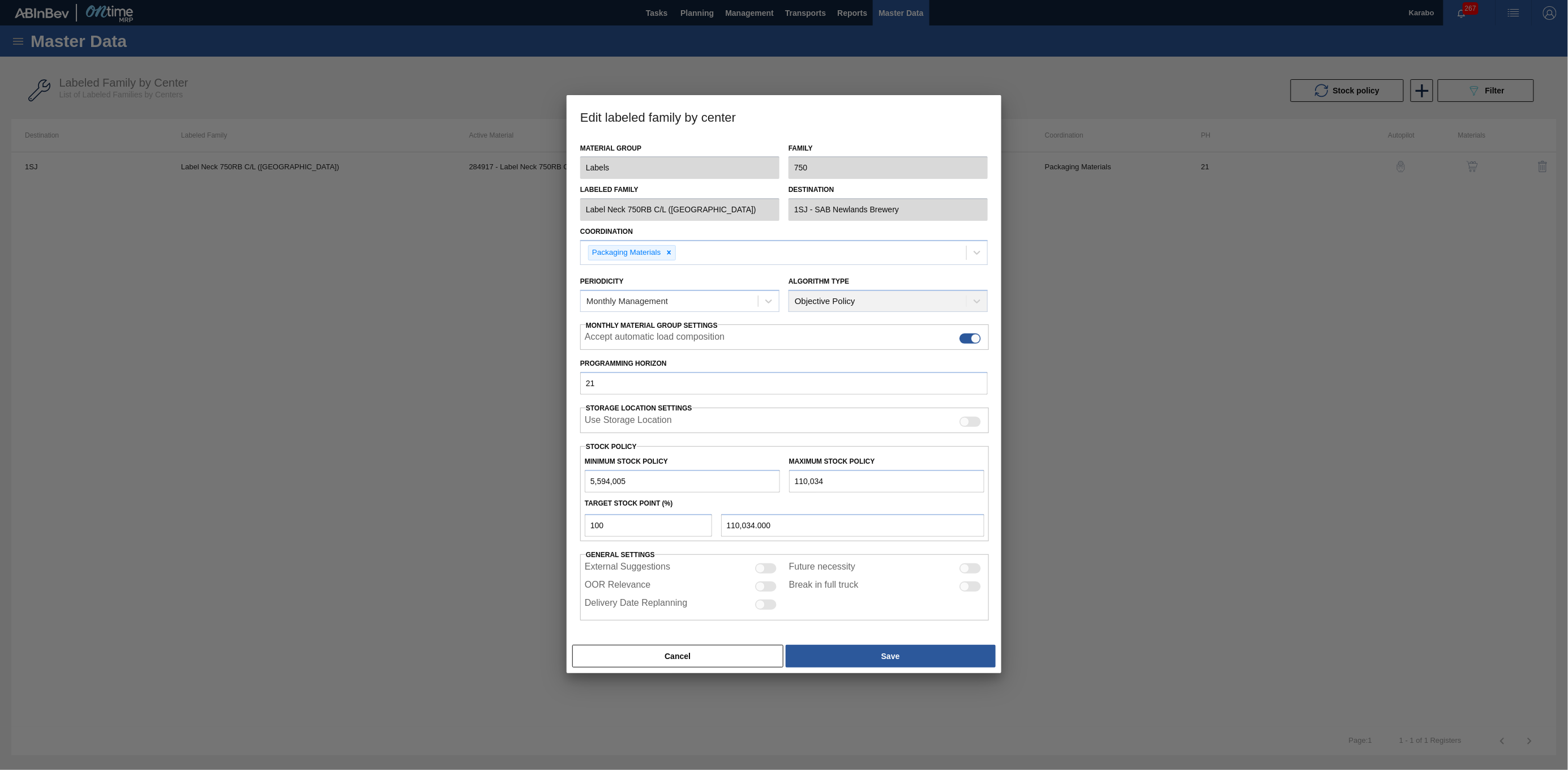
type input "8,110,034"
type input "8,110,034.000"
type input "8,110,034"
drag, startPoint x: 628, startPoint y: 522, endPoint x: 519, endPoint y: 516, distance: 109.2
click at [519, 516] on div "Edit labeled family by center Material Group Labels Family 750 Labeled Family L…" at bounding box center [784, 385] width 1568 height 770
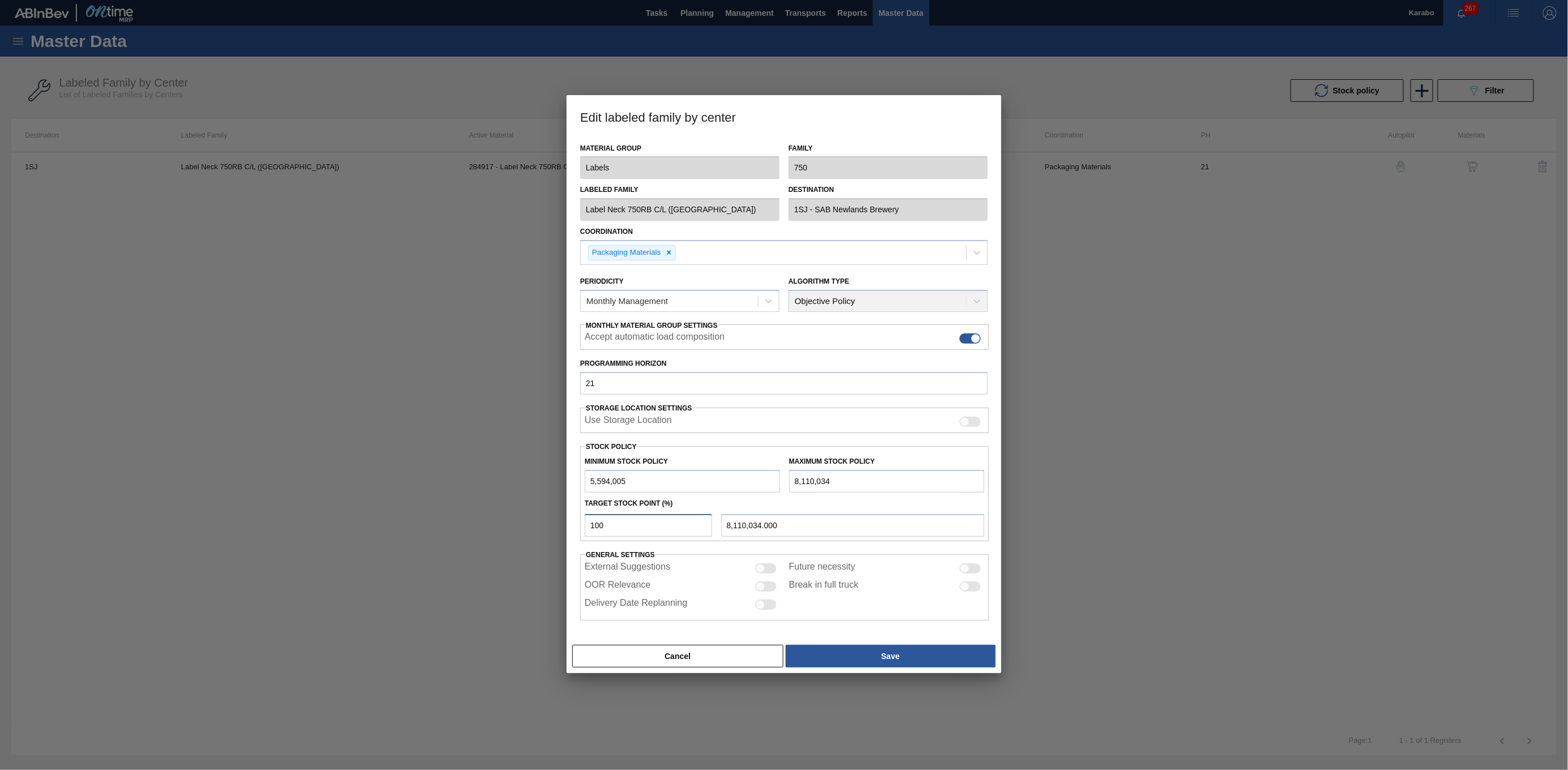
type input "5"
type input "5,719,806.450"
type input "50"
type input "6,852,019.500"
type input "50"
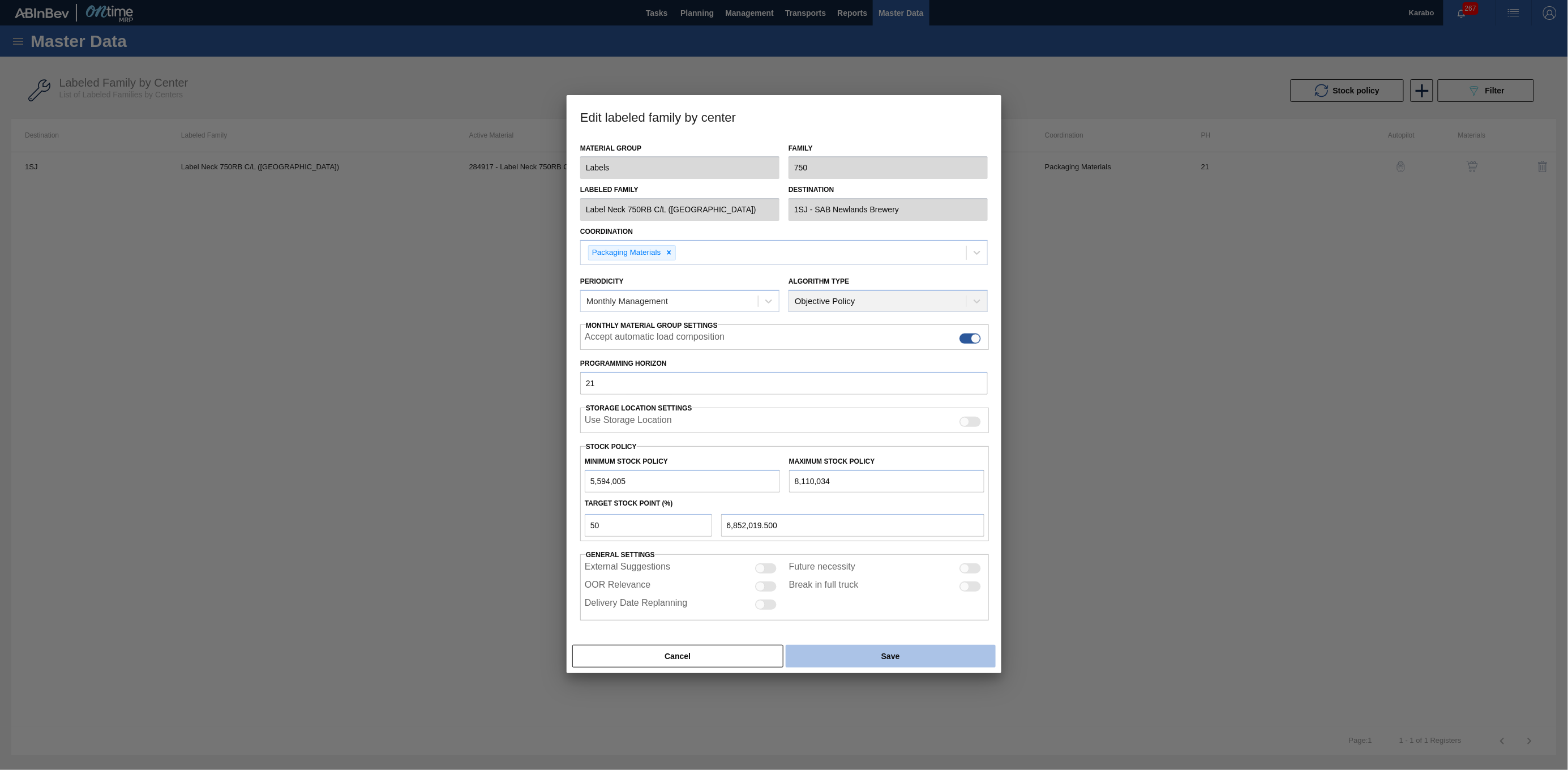
click at [831, 661] on button "Save" at bounding box center [891, 656] width 210 height 22
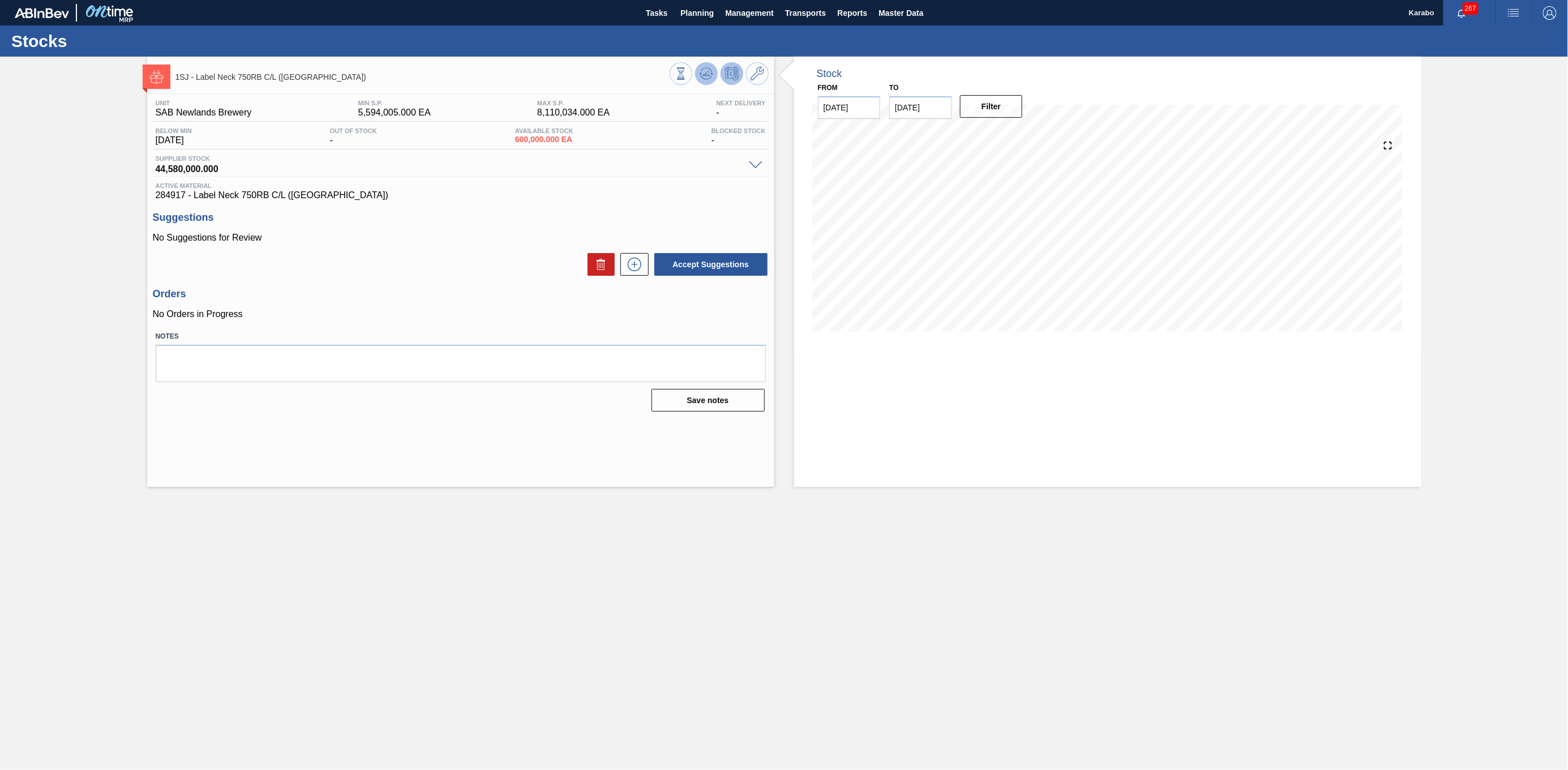
click at [697, 79] on button at bounding box center [706, 73] width 22 height 22
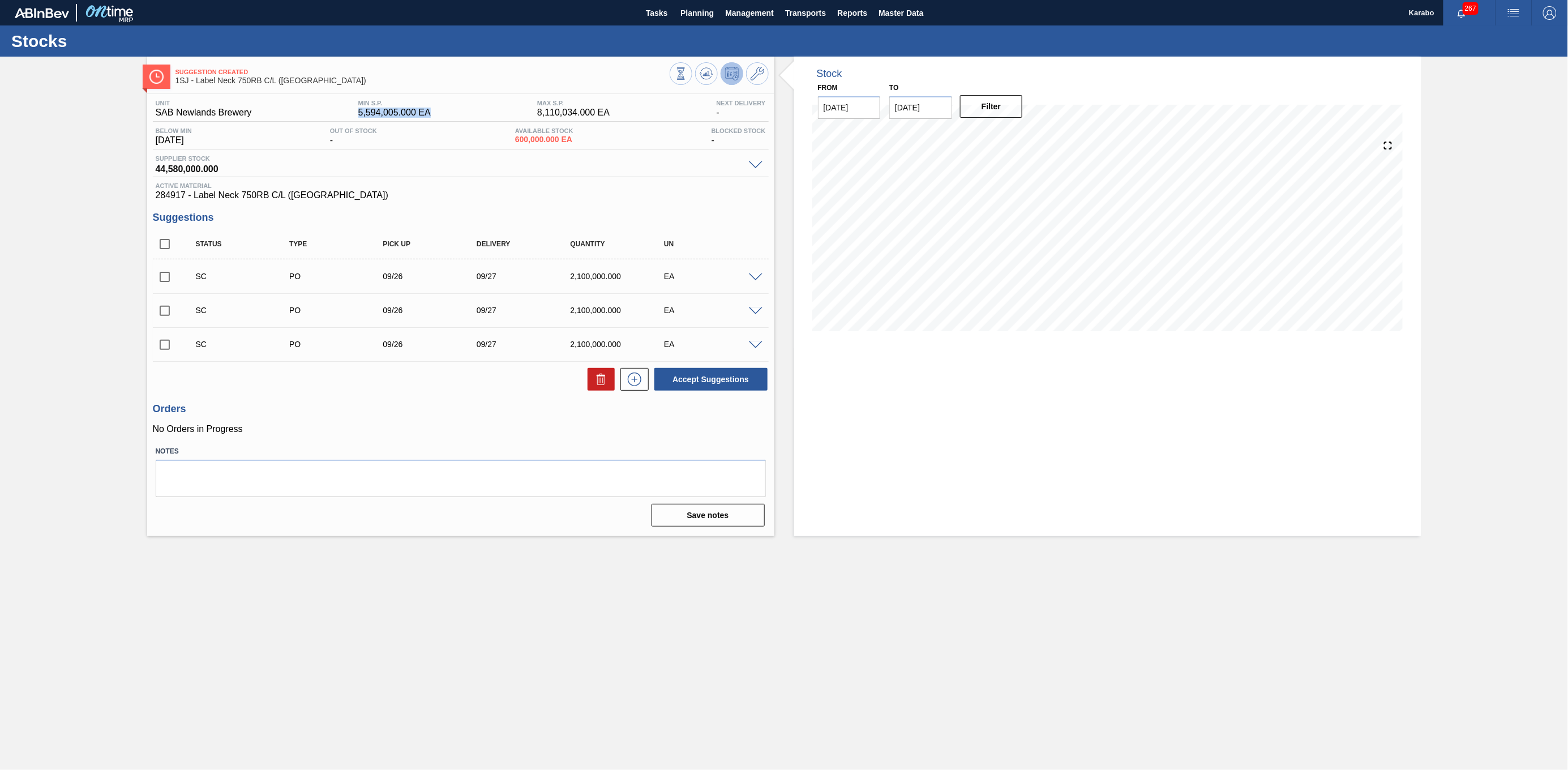
drag, startPoint x: 436, startPoint y: 113, endPoint x: 340, endPoint y: 114, distance: 96.0
click at [340, 114] on div "Unit SAB Newlands Brewery MIN S.P. 5,594,005.000 EA MAX S.P. 8,110,034.000 EA N…" at bounding box center [461, 111] width 616 height 22
drag, startPoint x: 578, startPoint y: 141, endPoint x: 516, endPoint y: 142, distance: 62.0
click at [516, 142] on div "Available Stock 600,000.000 EA" at bounding box center [544, 136] width 64 height 18
